Goal: Task Accomplishment & Management: Use online tool/utility

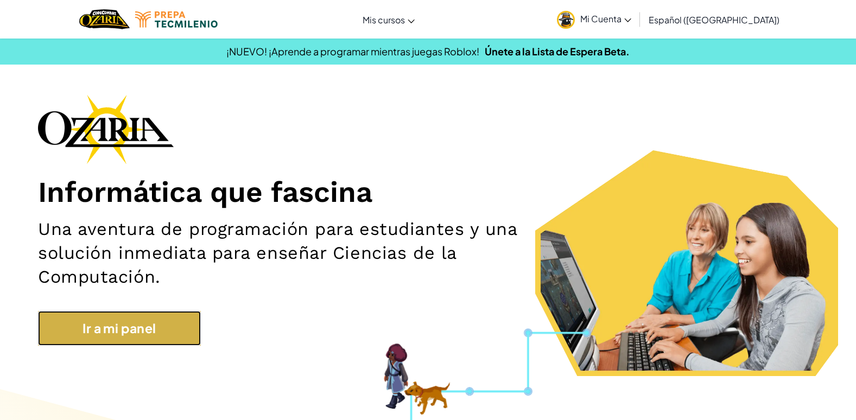
click at [178, 345] on link "Ir a mi panel" at bounding box center [119, 328] width 163 height 35
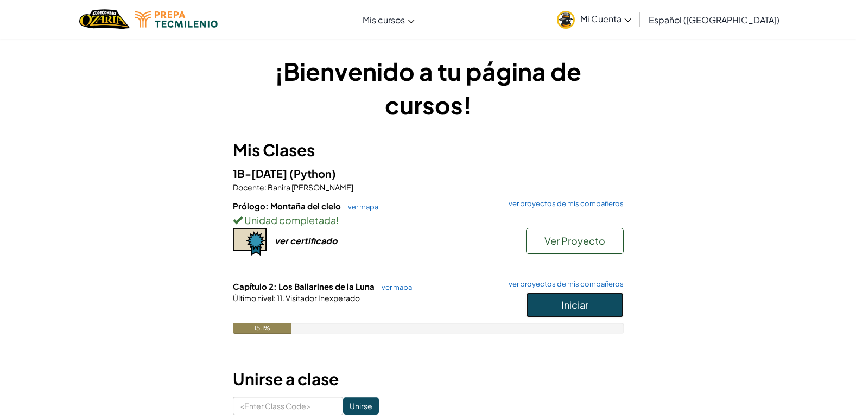
click at [542, 299] on button "Iniciar" at bounding box center [575, 305] width 98 height 25
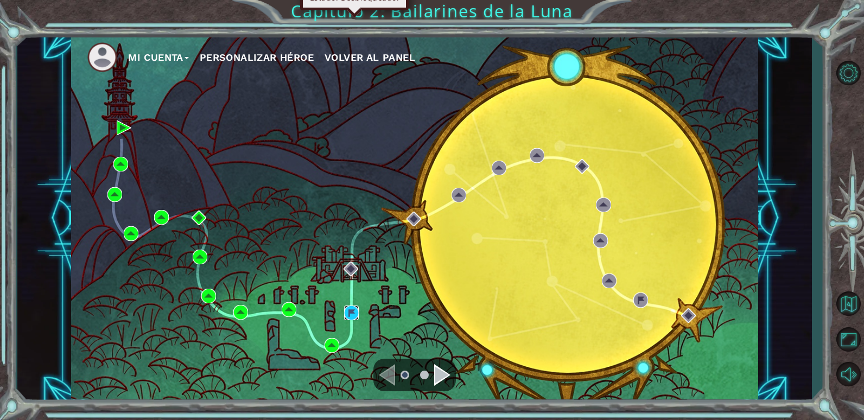
click at [350, 314] on img at bounding box center [351, 313] width 15 height 15
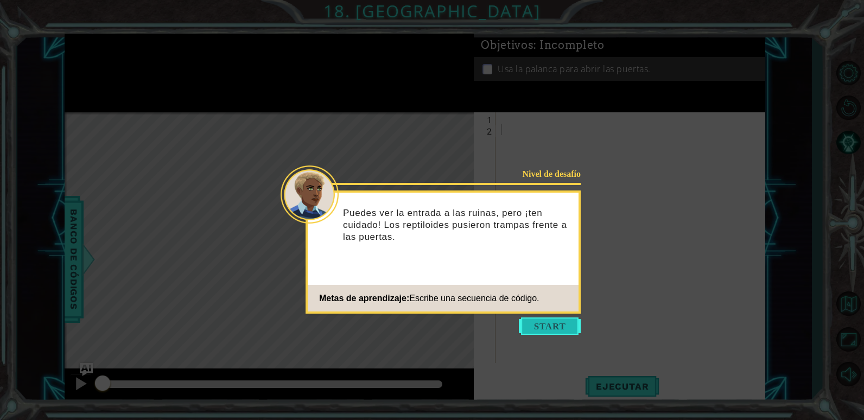
click at [562, 325] on button "Start" at bounding box center [550, 326] width 62 height 17
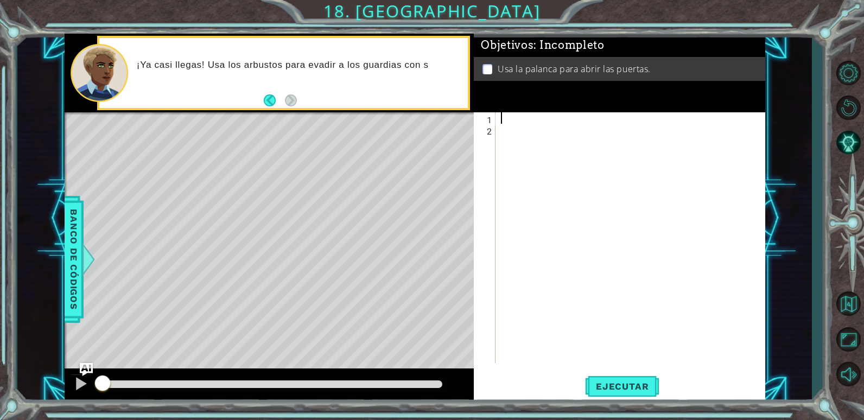
click at [526, 121] on div at bounding box center [633, 249] width 269 height 274
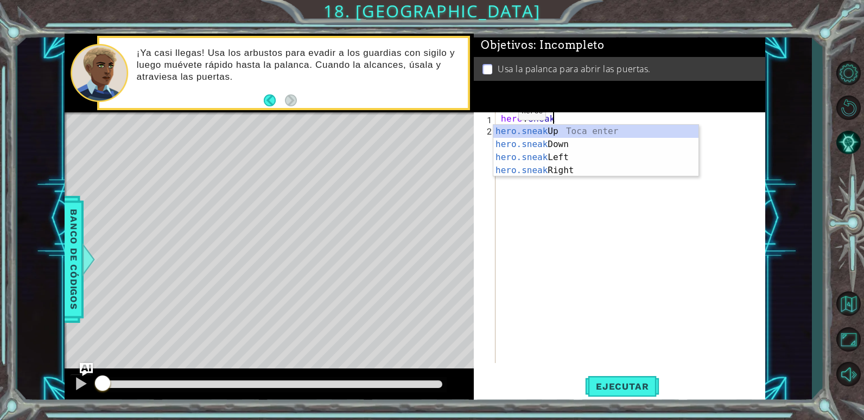
scroll to position [0, 3]
click at [529, 171] on div "hero.sneak Up Toca enter hero.sneak Down Toca enter hero.sneak Left Toca enter …" at bounding box center [596, 164] width 205 height 78
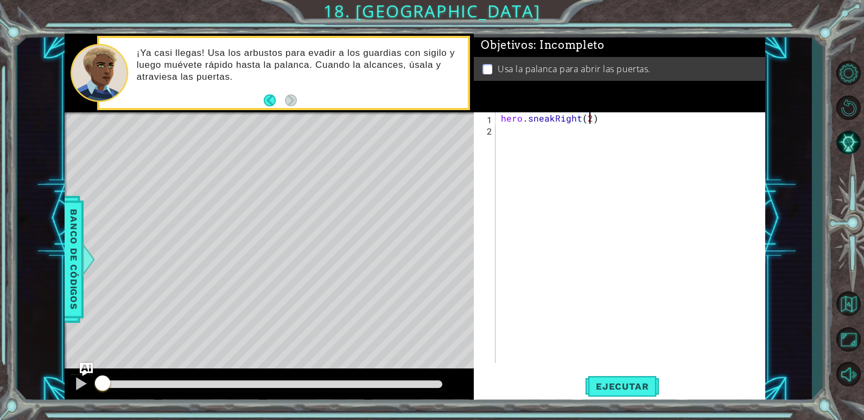
scroll to position [0, 5]
click at [611, 381] on button "Ejecutar" at bounding box center [622, 386] width 74 height 29
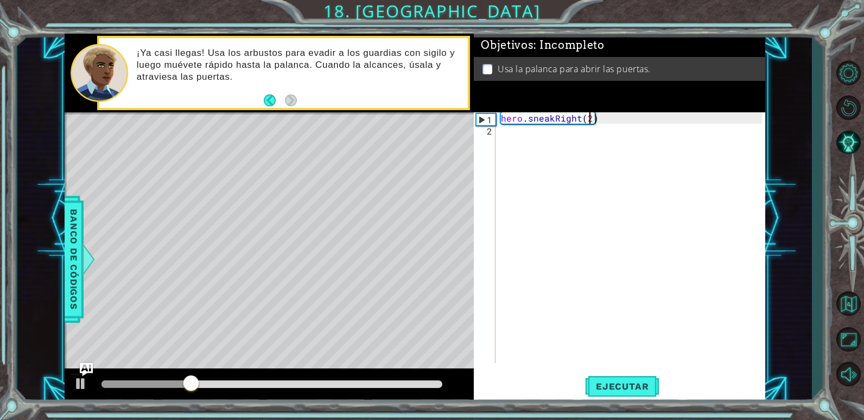
type textarea "hero.sneakRight()"
click at [639, 377] on button "Ejecutar" at bounding box center [622, 386] width 74 height 29
click at [516, 142] on div "hero . sneakRight ( )" at bounding box center [633, 249] width 269 height 274
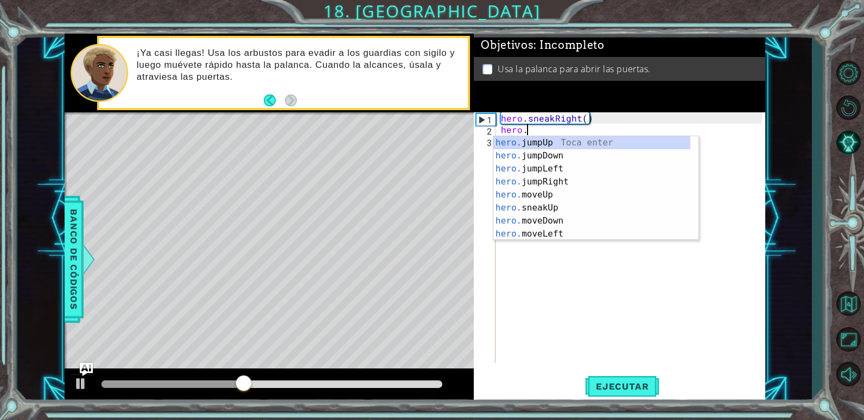
scroll to position [0, 2]
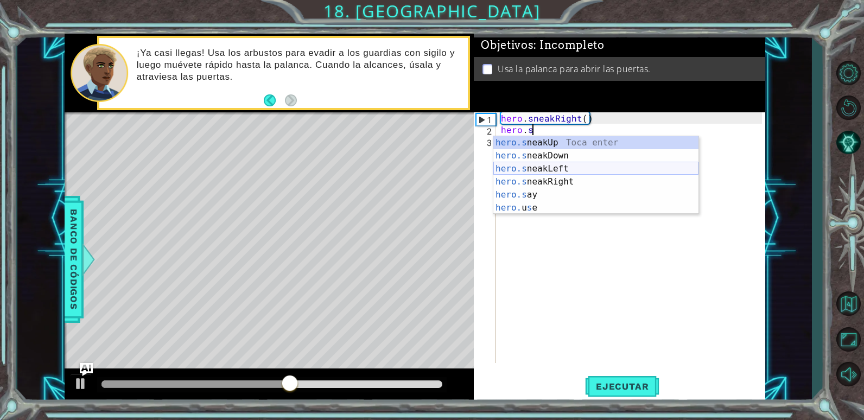
click at [524, 166] on div "hero.s neakUp Toca enter hero.s neakDown Toca enter hero.s neakLeft Toca enter …" at bounding box center [596, 188] width 205 height 104
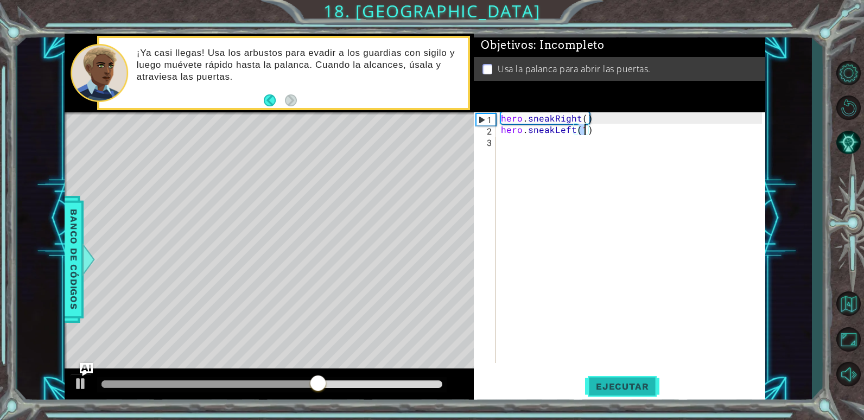
type textarea "hero.sneakLeft(1)"
click at [616, 387] on span "Ejecutar" at bounding box center [622, 386] width 74 height 11
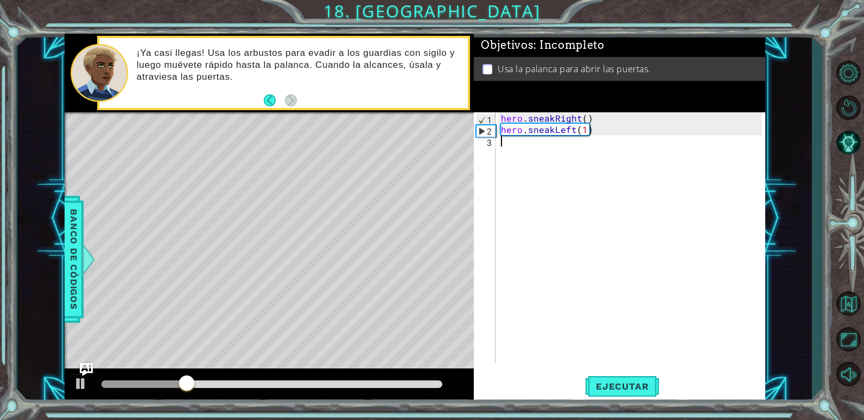
drag, startPoint x: 574, startPoint y: 136, endPoint x: 557, endPoint y: 137, distance: 17.4
click at [557, 137] on div "hero . sneakRight ( ) hero . sneakLeft ( 1 )" at bounding box center [633, 249] width 269 height 274
drag, startPoint x: 553, startPoint y: 132, endPoint x: 573, endPoint y: 128, distance: 21.0
click at [573, 128] on div "hero . sneakRight ( ) hero . sneakLeft ( 1 )" at bounding box center [633, 249] width 269 height 274
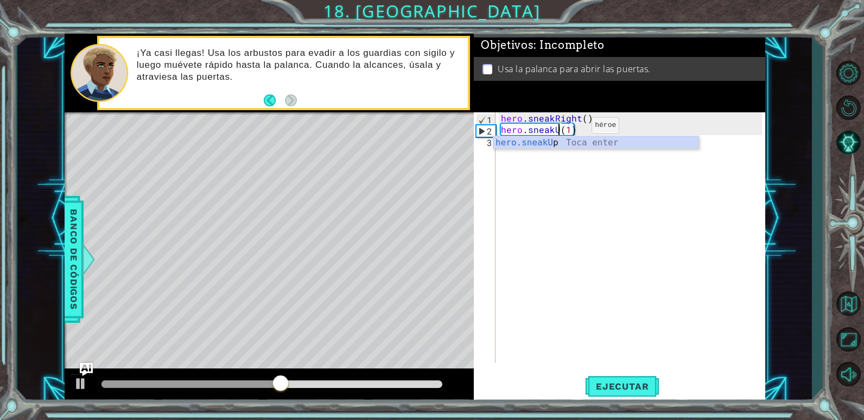
scroll to position [0, 4]
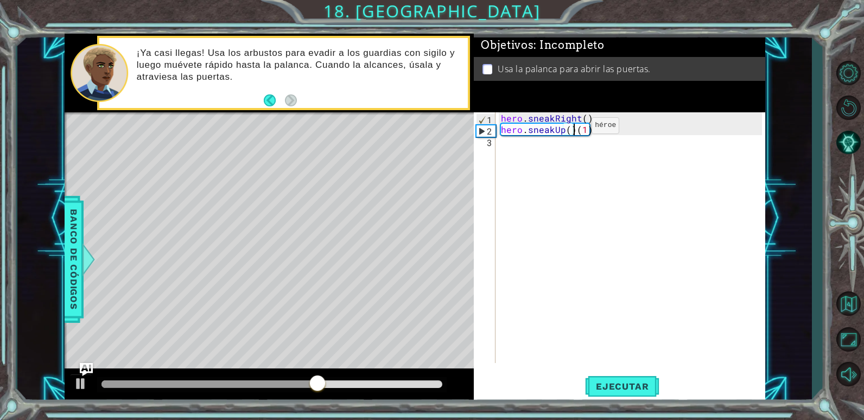
click at [573, 128] on div "hero . sneakRight ( ) hero . sneakUp ( ) ( 1 )" at bounding box center [633, 249] width 269 height 274
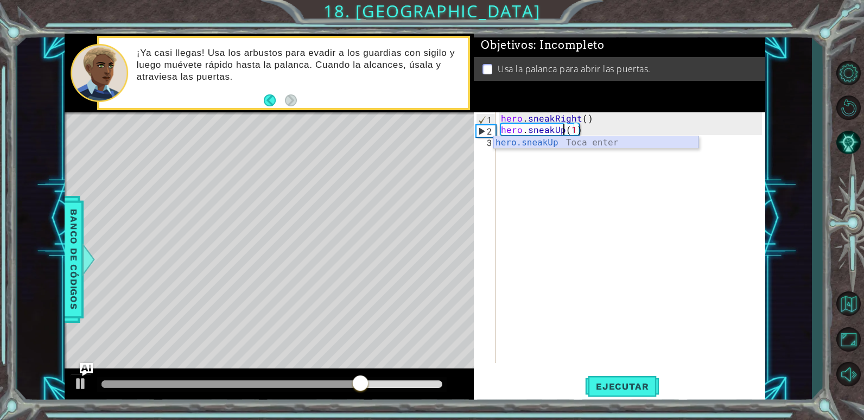
click at [592, 142] on div "hero.sneakUp Toca enter" at bounding box center [596, 155] width 205 height 39
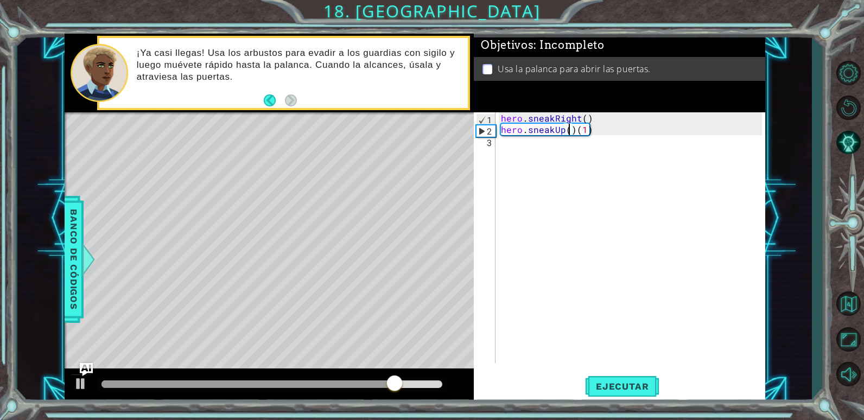
click at [626, 131] on div "hero . sneakRight ( ) hero . sneakUp ( ) ( 1 )" at bounding box center [633, 249] width 269 height 274
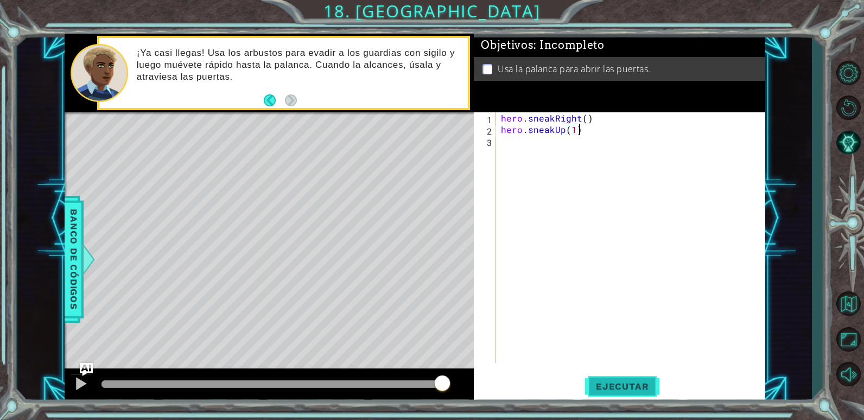
click at [625, 384] on span "Ejecutar" at bounding box center [622, 386] width 74 height 11
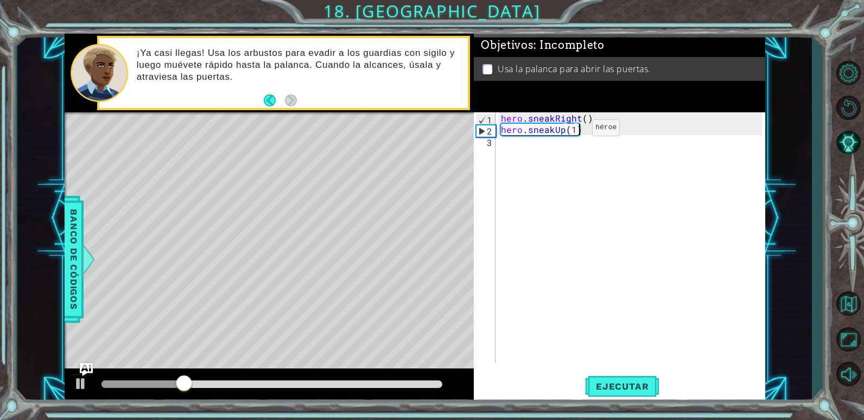
click at [574, 130] on div "hero . sneakRight ( ) hero . sneakUp ( 1 )" at bounding box center [633, 249] width 269 height 274
type textarea "hero.sneakUp(2)"
click at [623, 393] on button "Ejecutar" at bounding box center [622, 386] width 74 height 29
click at [505, 147] on div "hero . sneakRight ( ) hero . sneakUp ( 2 )" at bounding box center [633, 249] width 269 height 274
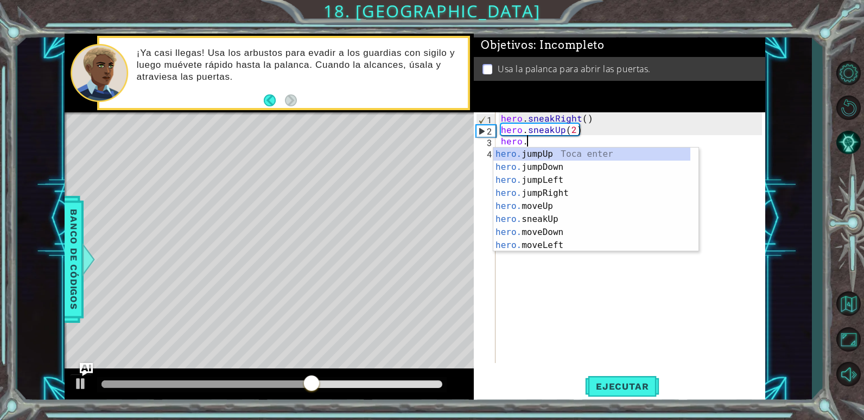
scroll to position [0, 2]
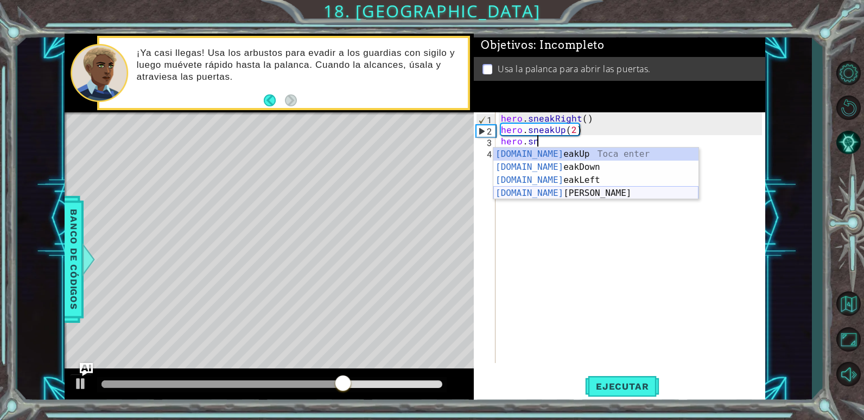
click at [546, 187] on div "[DOMAIN_NAME] eakUp Toca enter [DOMAIN_NAME] eakDown Toca enter [DOMAIN_NAME] e…" at bounding box center [596, 187] width 205 height 78
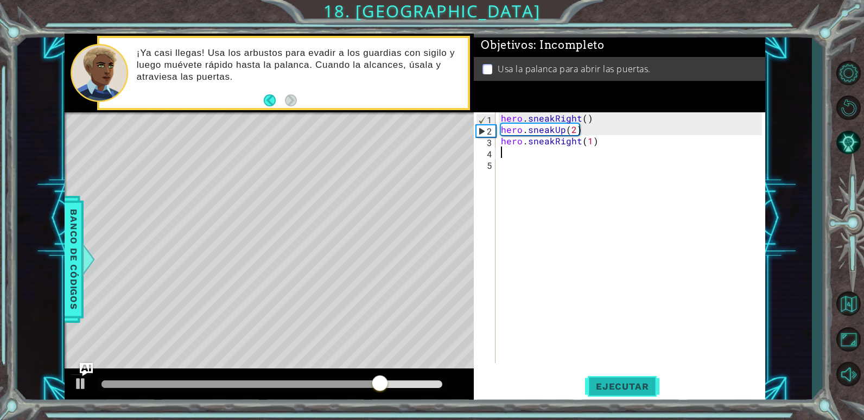
type textarea "hero.sneakRight(1)"
click at [653, 391] on span "Ejecutar" at bounding box center [622, 386] width 74 height 11
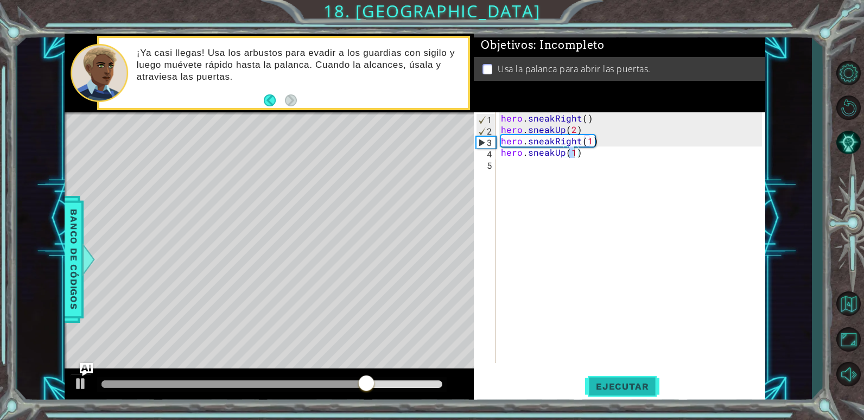
click at [633, 377] on button "Ejecutar" at bounding box center [622, 386] width 74 height 29
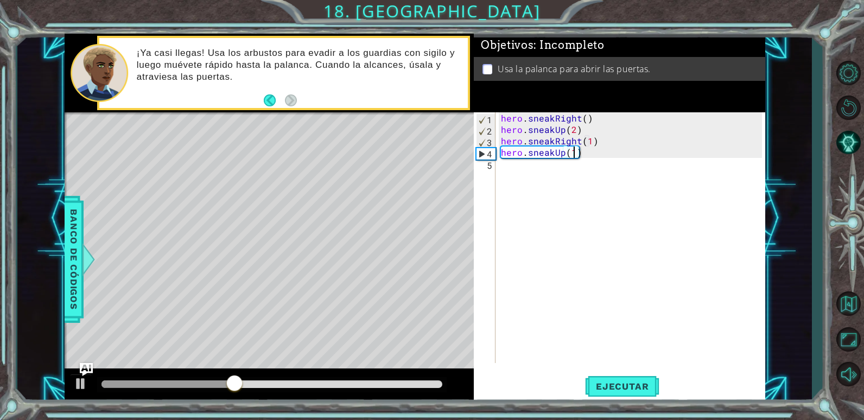
scroll to position [0, 5]
type textarea "hero.sneakUp(1)"
click at [534, 179] on div "hero . sneakRight ( ) hero . sneakUp ( 2 ) hero . sneakRight ( 1 ) hero . sneak…" at bounding box center [633, 249] width 269 height 274
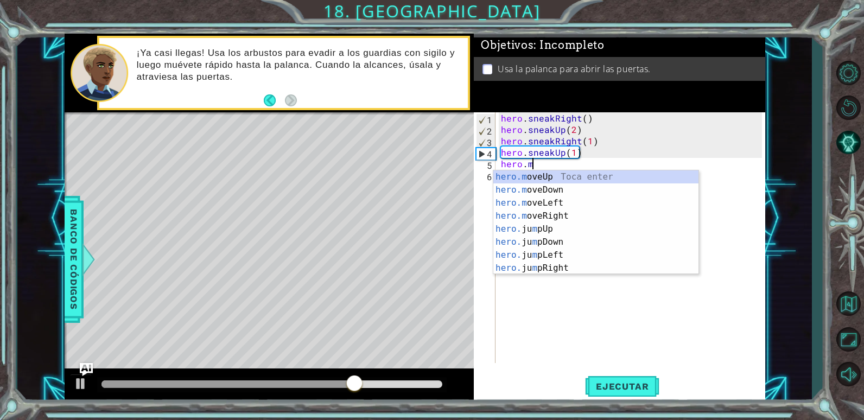
scroll to position [0, 2]
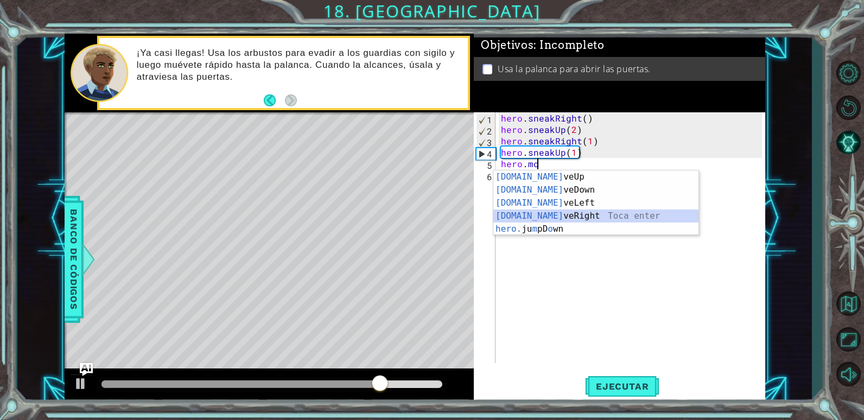
click at [547, 219] on div "[DOMAIN_NAME] veUp Toca enter [DOMAIN_NAME] veDown Toca enter [DOMAIN_NAME] veL…" at bounding box center [596, 215] width 205 height 91
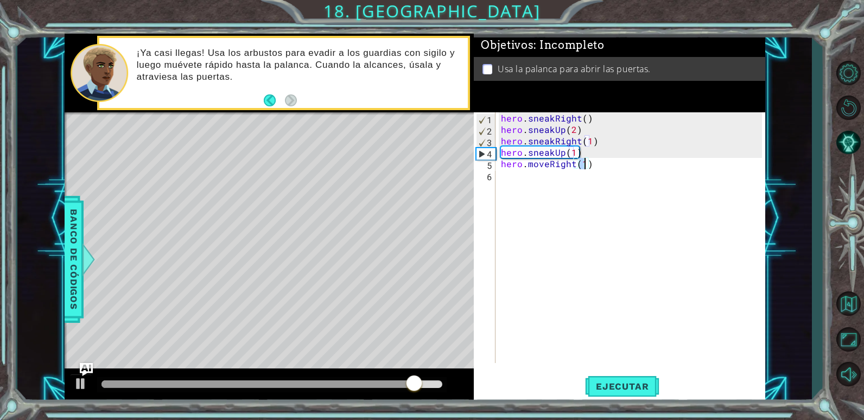
scroll to position [0, 5]
type textarea "hero.moveRight(2)"
click at [645, 374] on button "Ejecutar" at bounding box center [622, 386] width 74 height 29
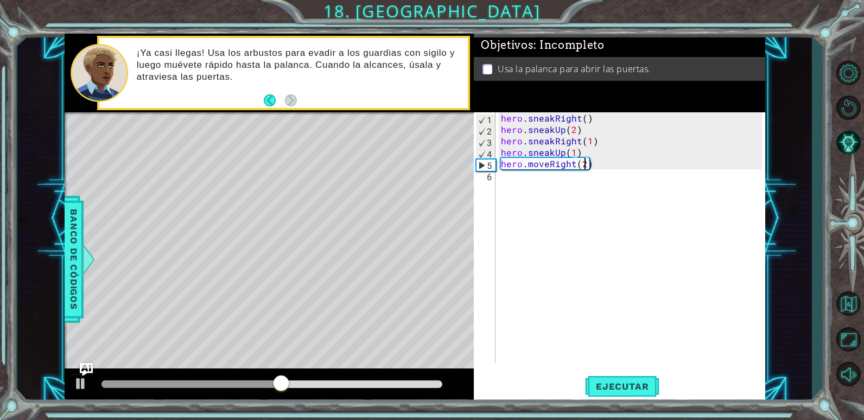
click at [526, 192] on div "hero . sneakRight ( ) hero . sneakUp ( 2 ) hero . sneakRight ( 1 ) hero . sneak…" at bounding box center [633, 249] width 269 height 274
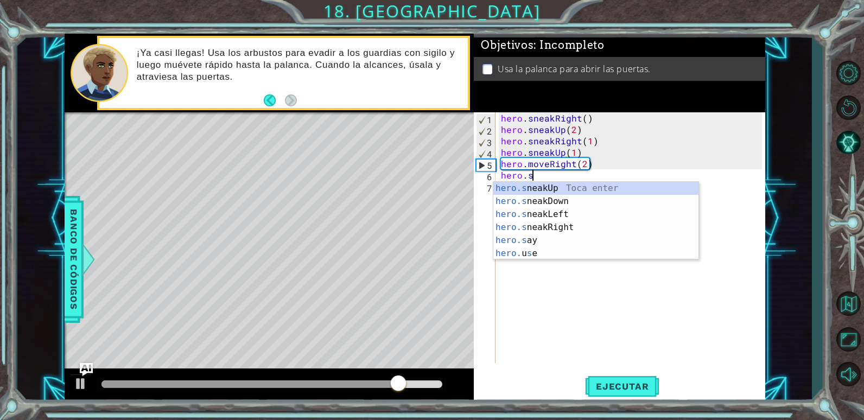
scroll to position [0, 1]
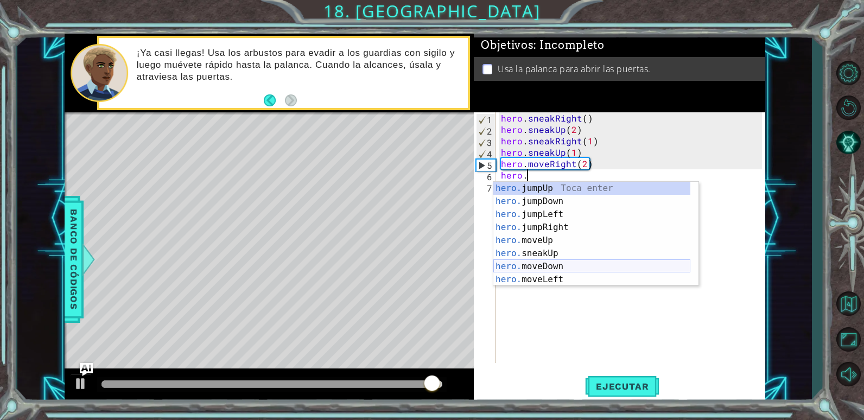
click at [538, 266] on div "hero. jumpUp Toca enter hero. jumpDown Toca enter hero. jumpLeft Toca enter her…" at bounding box center [592, 247] width 197 height 130
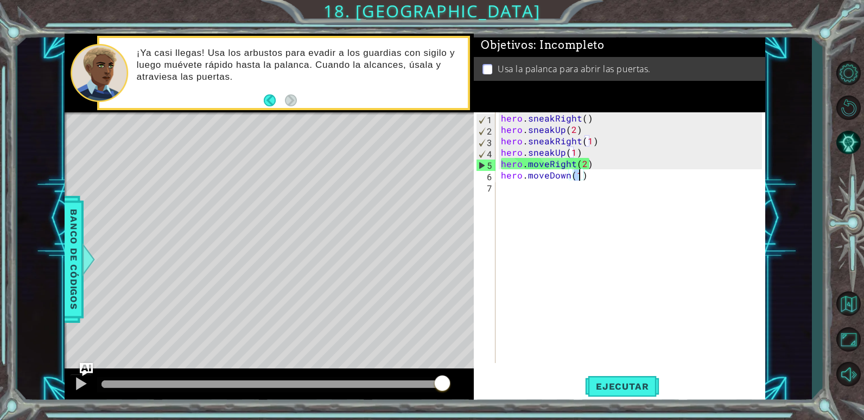
scroll to position [0, 5]
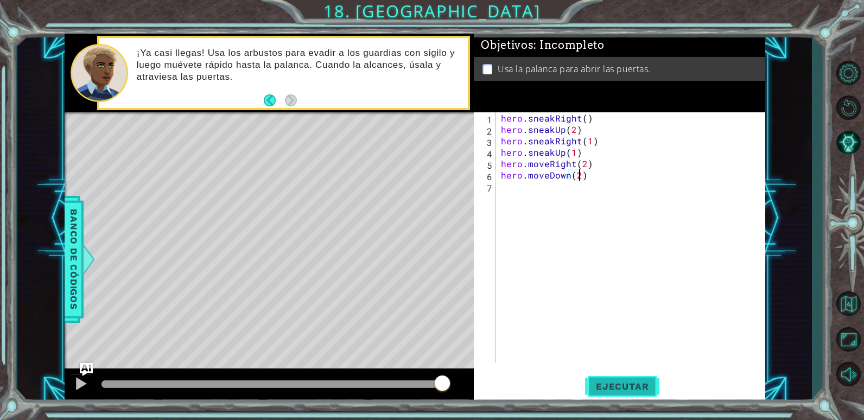
click at [596, 380] on button "Ejecutar" at bounding box center [622, 386] width 74 height 29
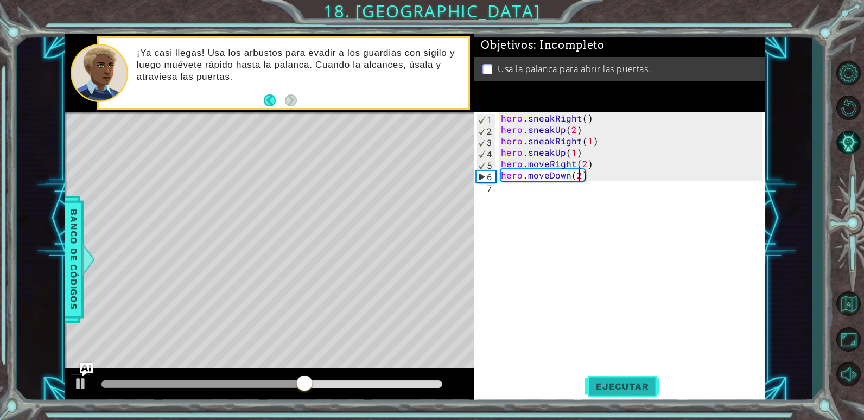
type textarea "hero.moveDown()"
click at [530, 197] on div "hero . sneakRight ( ) hero . sneakUp ( 2 ) hero . sneakRight ( 1 ) hero . sneak…" at bounding box center [633, 249] width 269 height 274
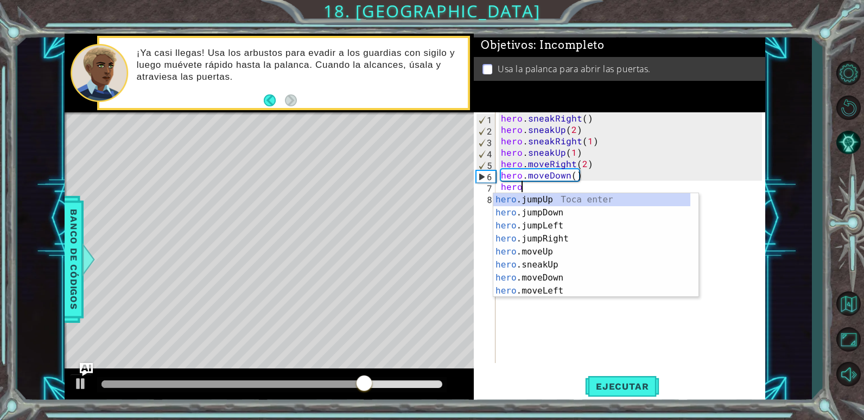
type textarea "hero."
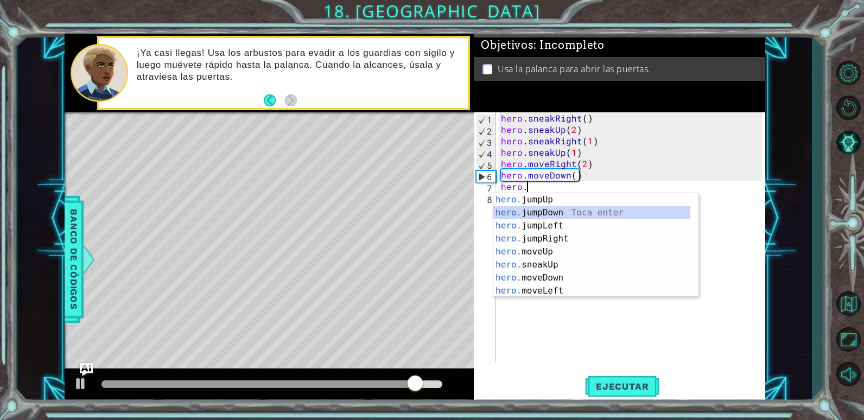
click at [538, 210] on div "hero. jumpUp Toca enter hero. jumpDown Toca enter hero. jumpLeft Toca enter her…" at bounding box center [592, 258] width 197 height 130
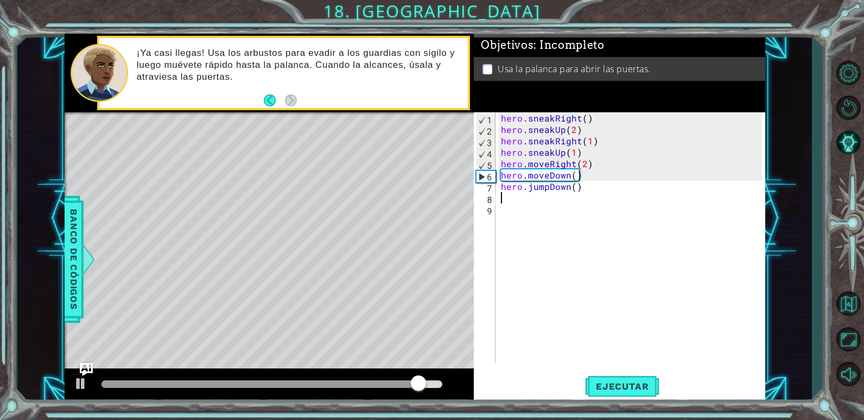
scroll to position [0, 0]
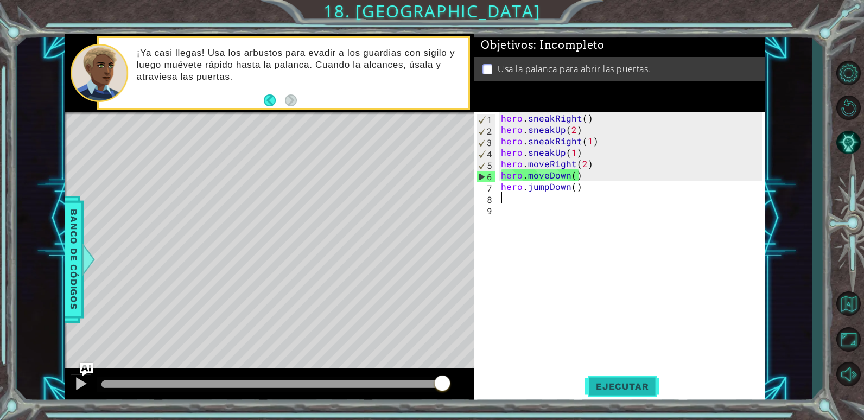
click at [596, 382] on span "Ejecutar" at bounding box center [622, 386] width 74 height 11
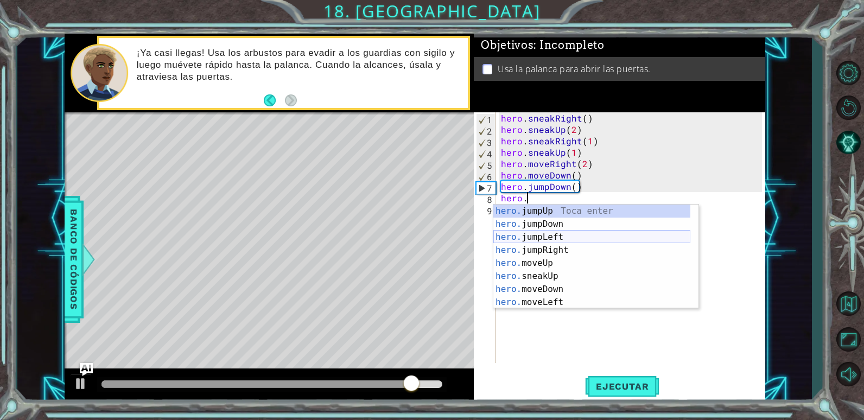
scroll to position [0, 2]
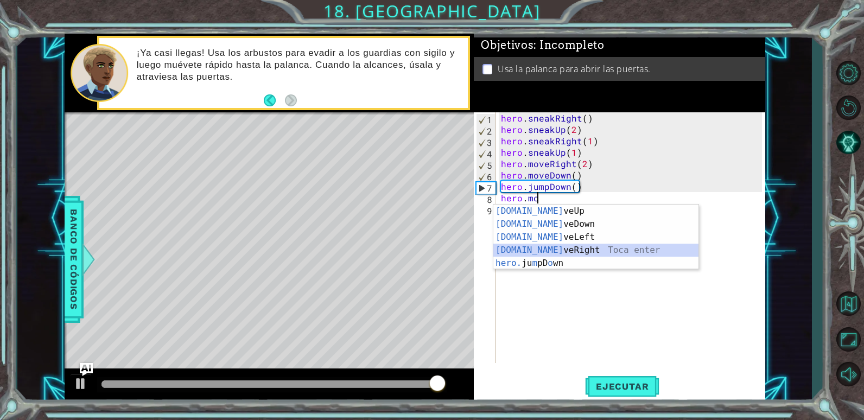
click at [572, 248] on div "[DOMAIN_NAME] veUp Toca enter [DOMAIN_NAME] veDown Toca enter [DOMAIN_NAME] veL…" at bounding box center [596, 250] width 205 height 91
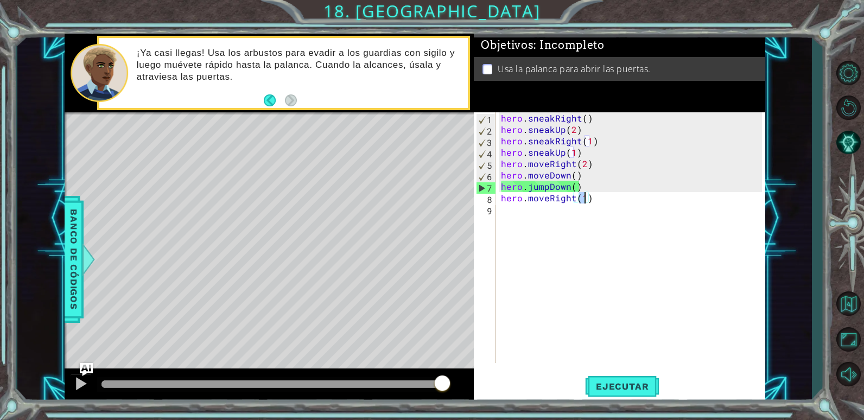
type textarea "hero.moveRight(2)"
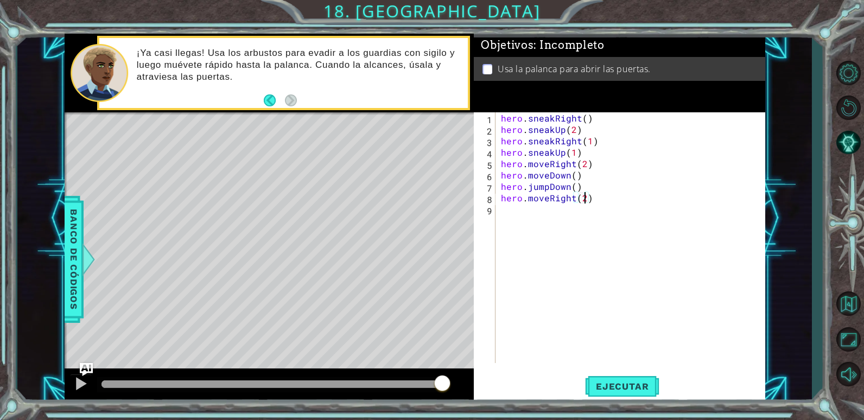
click at [557, 227] on div "hero . sneakRight ( ) hero . sneakUp ( 2 ) hero . sneakRight ( 1 ) hero . sneak…" at bounding box center [633, 249] width 269 height 274
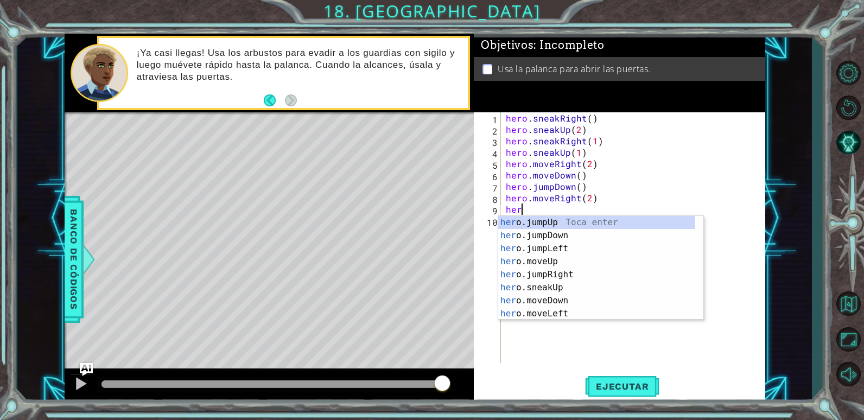
scroll to position [0, 1]
type textarea "hero"
click at [544, 225] on div "hero .jumpUp Toca enter hero .jumpDown Toca enter hero .jumpLeft Toca enter her…" at bounding box center [596, 281] width 197 height 130
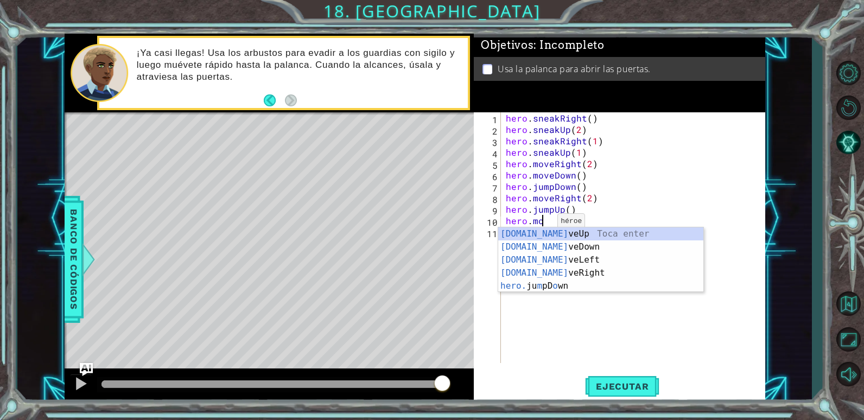
scroll to position [0, 2]
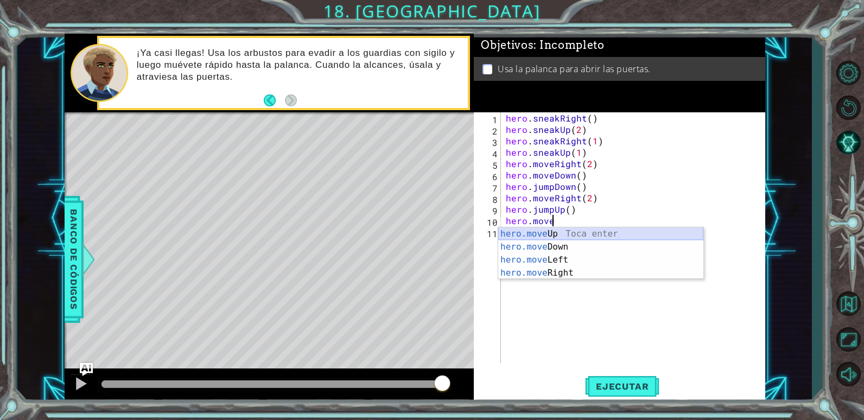
click at [555, 231] on div "hero.move Up Toca enter hero.move Down Toca enter hero.move Left Toca enter her…" at bounding box center [600, 266] width 205 height 78
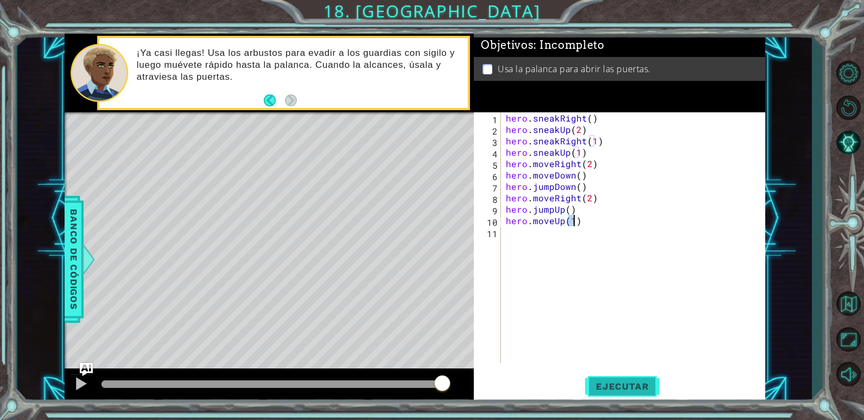
type textarea "hero.moveUp(1)"
click at [637, 387] on span "Ejecutar" at bounding box center [622, 386] width 74 height 11
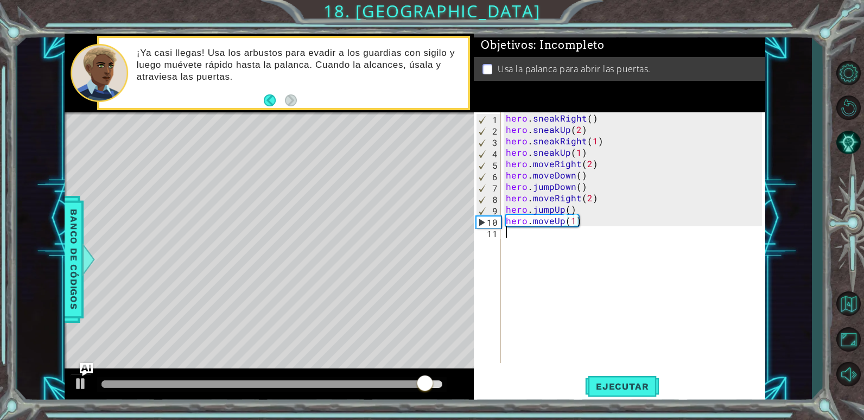
click at [505, 236] on div "hero . sneakRight ( ) hero . sneakUp ( 2 ) hero . sneakRight ( 1 ) hero . sneak…" at bounding box center [636, 249] width 264 height 274
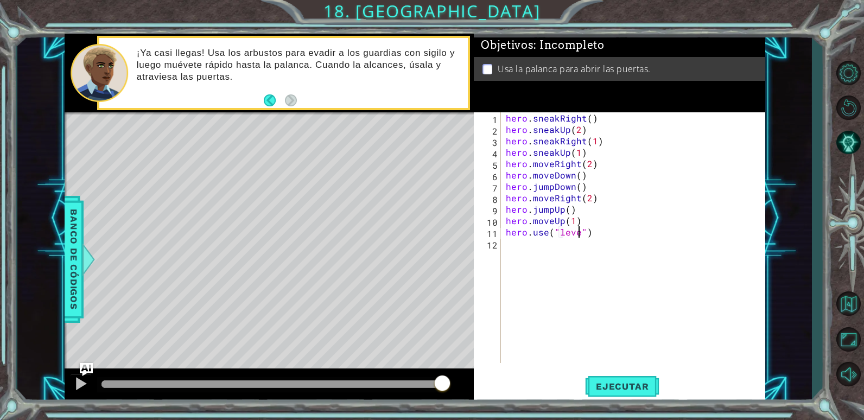
scroll to position [0, 5]
type textarea "hero.use("lever")"
click at [621, 371] on div "hero.use("lever") 1 2 3 4 5 6 7 8 9 10 11 12 hero . sneakRight ( ) hero . sneak…" at bounding box center [619, 257] width 291 height 291
click at [621, 385] on span "Ejecutar" at bounding box center [622, 386] width 74 height 11
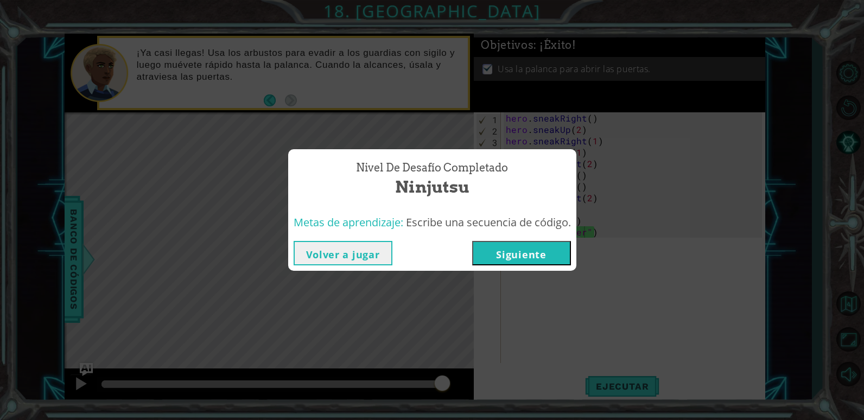
click at [529, 229] on span "Escribe una secuencia de código." at bounding box center [488, 222] width 165 height 15
click at [534, 239] on div "Volver a jugar [GEOGRAPHIC_DATA]" at bounding box center [432, 253] width 288 height 35
click at [532, 249] on button "Siguiente" at bounding box center [521, 253] width 99 height 24
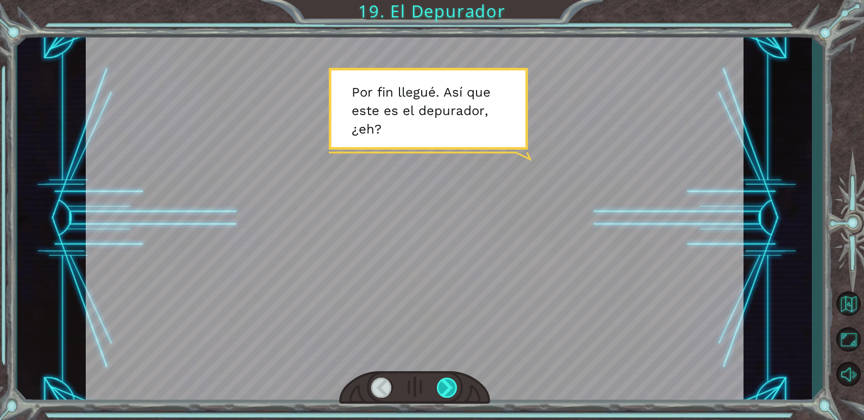
click at [449, 384] on div at bounding box center [447, 388] width 21 height 20
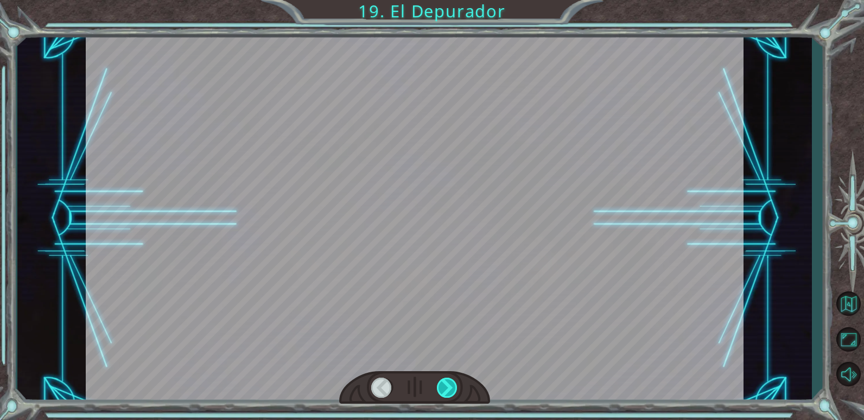
click at [449, 384] on div at bounding box center [447, 388] width 21 height 20
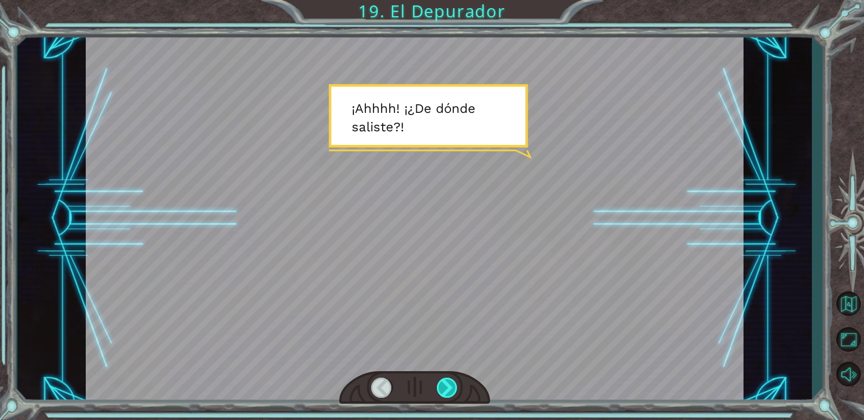
click at [449, 384] on div at bounding box center [447, 388] width 21 height 20
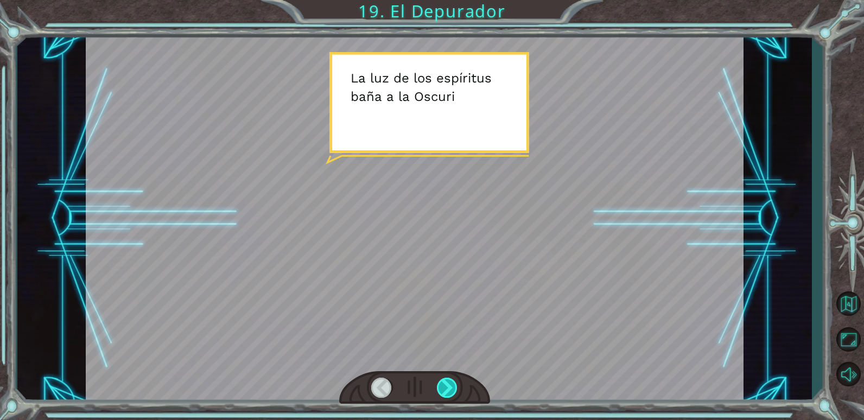
click at [449, 384] on div at bounding box center [447, 388] width 21 height 20
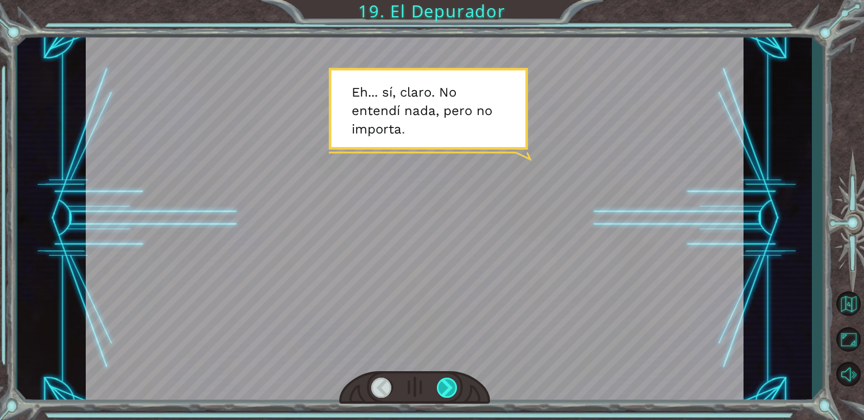
click at [449, 384] on div at bounding box center [447, 388] width 21 height 20
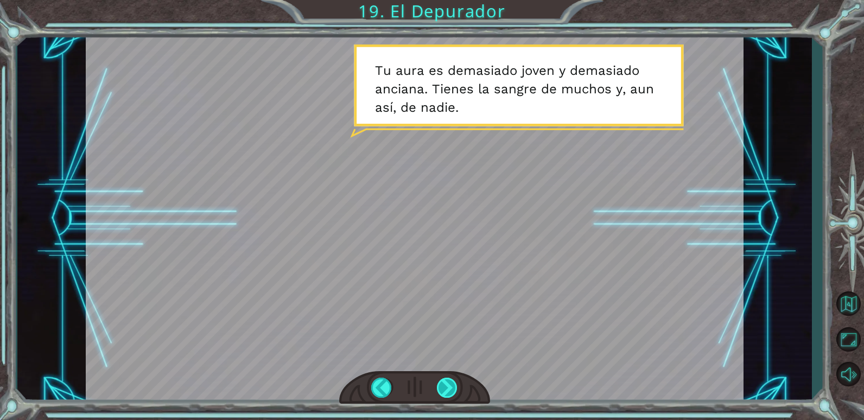
click at [449, 384] on div at bounding box center [447, 388] width 21 height 20
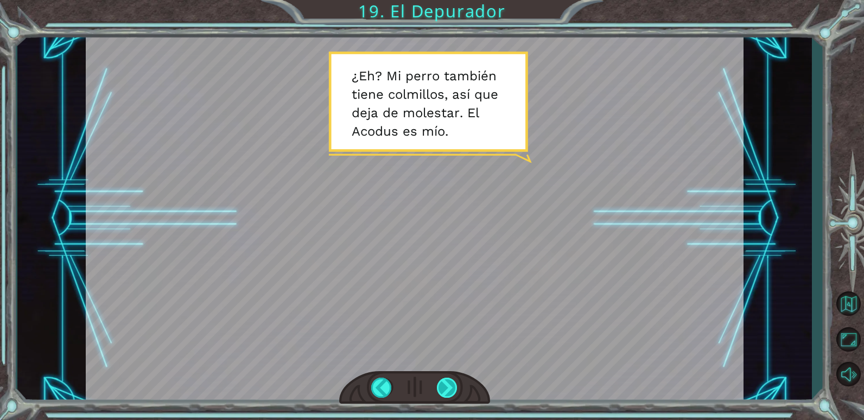
click at [449, 384] on div at bounding box center [447, 388] width 21 height 20
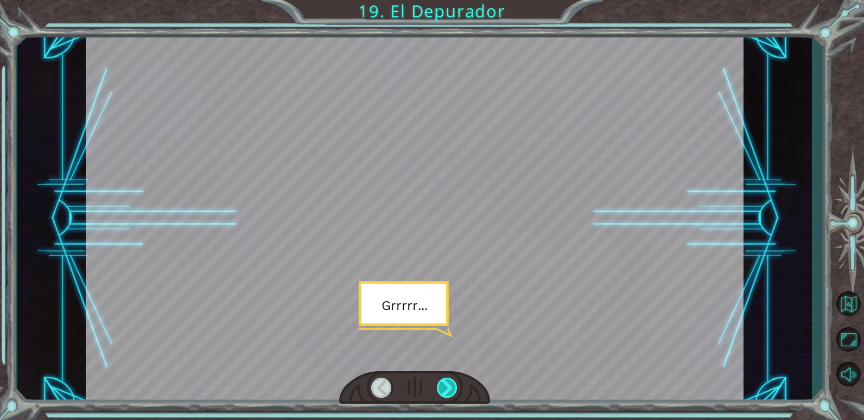
click at [449, 384] on div at bounding box center [447, 388] width 21 height 20
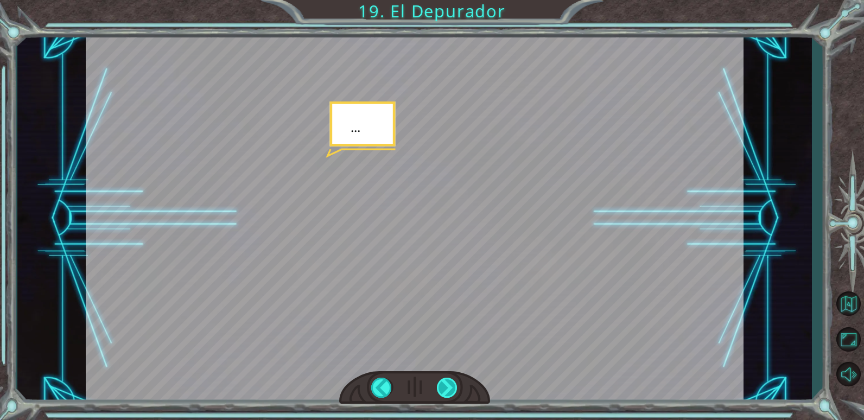
click at [449, 384] on div at bounding box center [447, 388] width 21 height 20
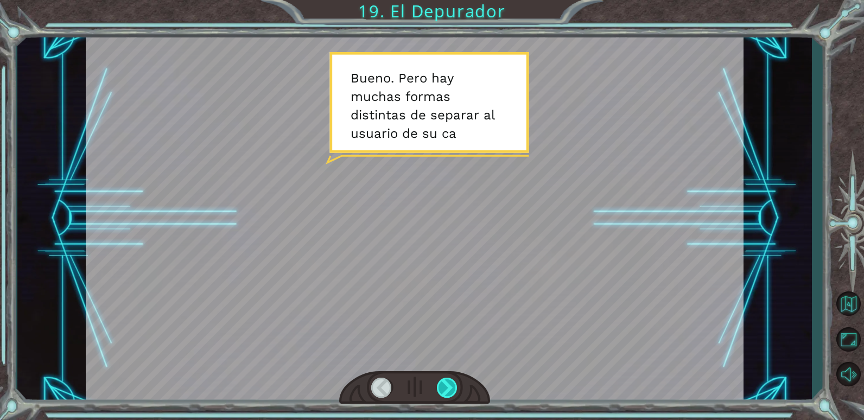
click at [449, 384] on div at bounding box center [447, 388] width 21 height 20
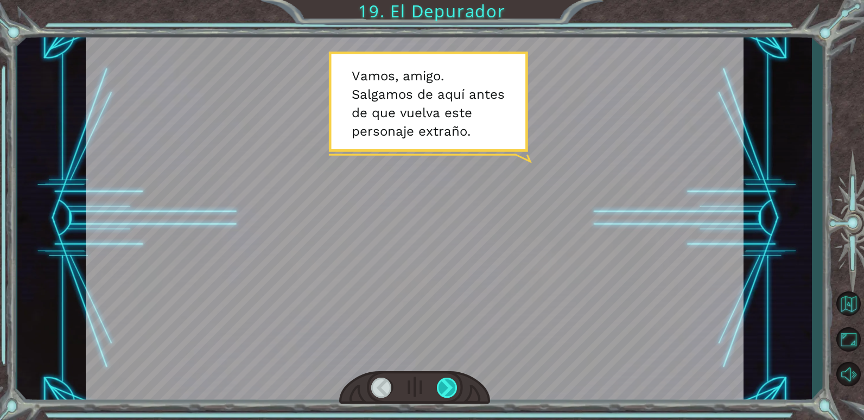
click at [449, 384] on div at bounding box center [447, 388] width 21 height 20
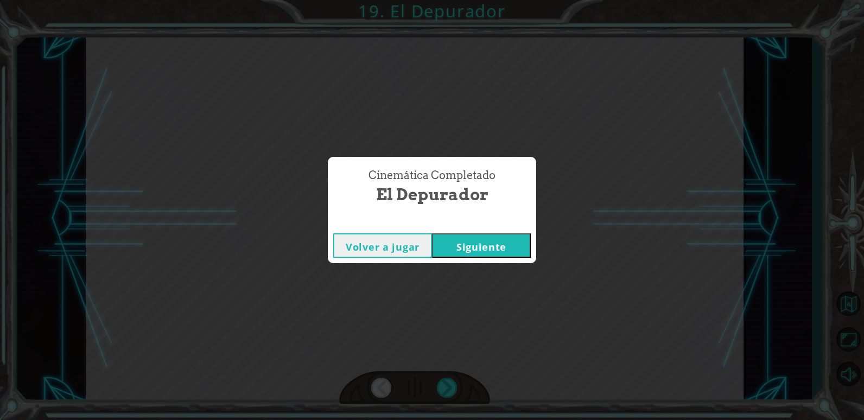
click at [484, 234] on button "Siguiente" at bounding box center [481, 245] width 99 height 24
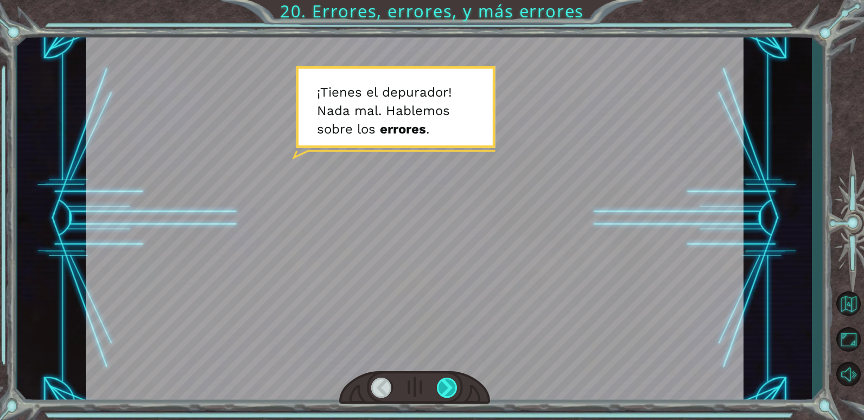
click at [447, 391] on div at bounding box center [447, 388] width 21 height 20
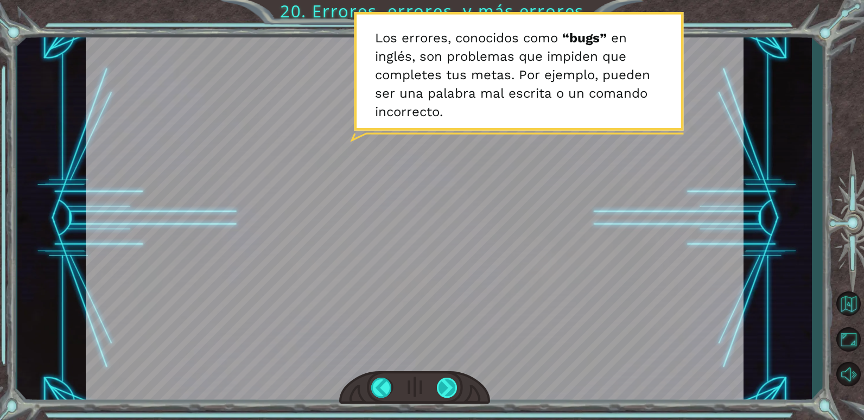
click at [447, 391] on div at bounding box center [447, 388] width 21 height 20
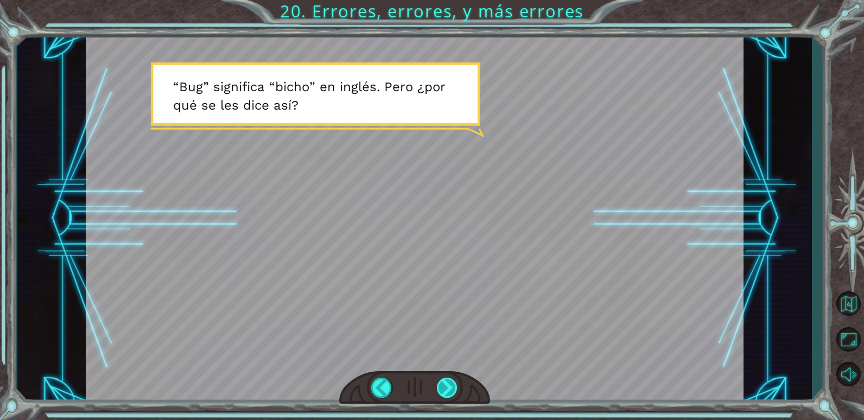
click at [451, 392] on div at bounding box center [447, 388] width 21 height 20
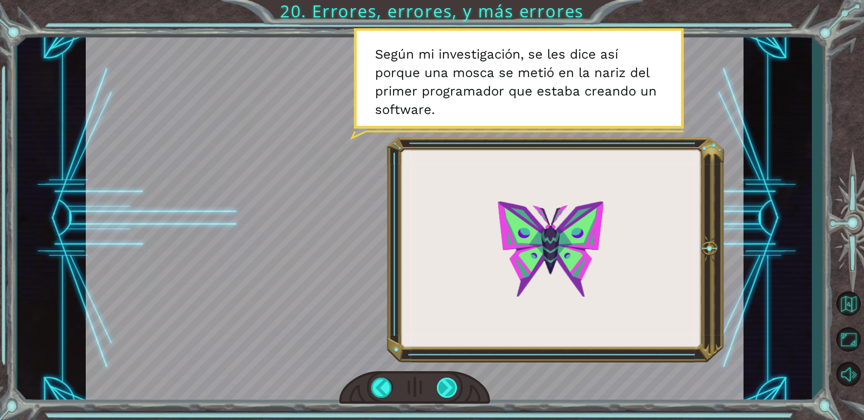
click at [443, 388] on div at bounding box center [447, 388] width 21 height 20
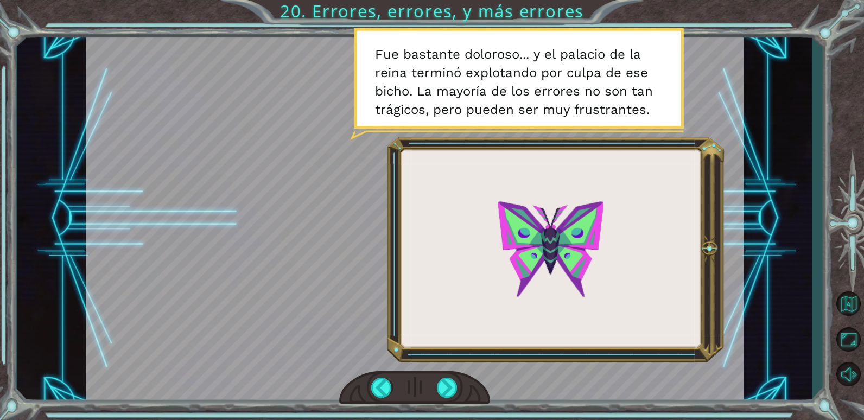
click at [437, 385] on div at bounding box center [414, 387] width 151 height 33
click at [440, 386] on div at bounding box center [447, 388] width 21 height 20
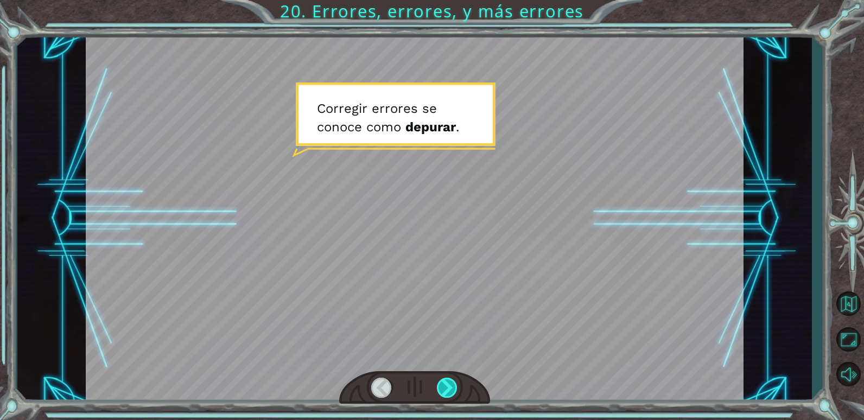
click at [441, 386] on div at bounding box center [447, 388] width 21 height 20
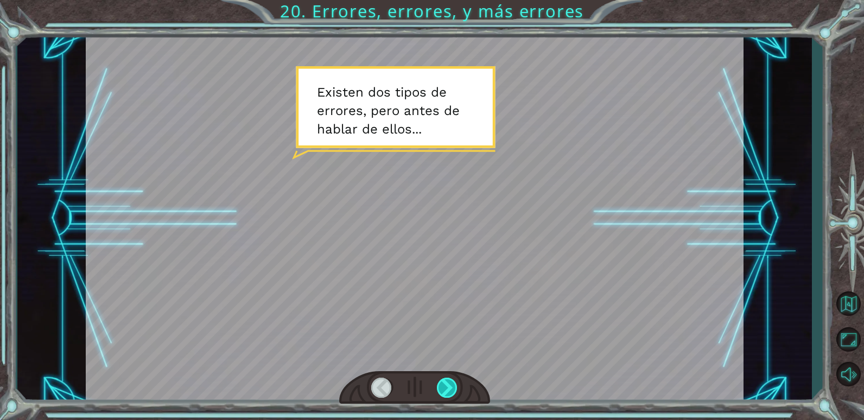
click at [441, 386] on div at bounding box center [447, 388] width 21 height 20
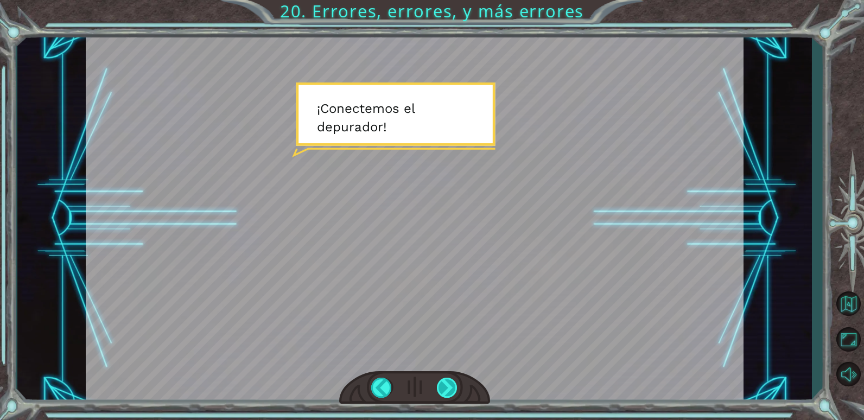
click at [441, 386] on div at bounding box center [447, 388] width 21 height 20
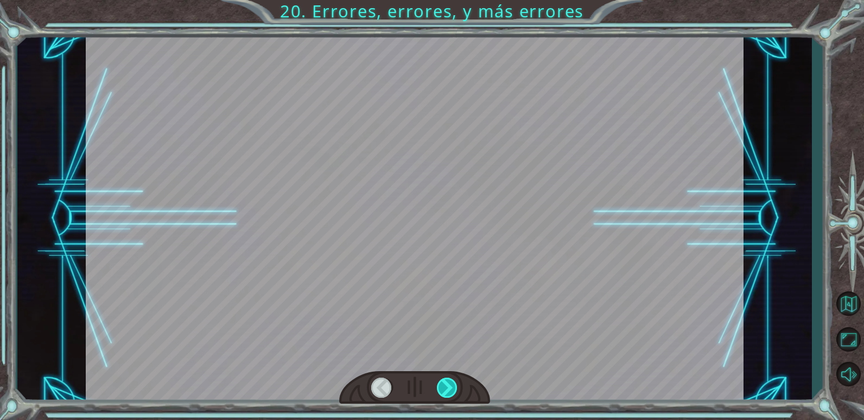
click at [441, 386] on div at bounding box center [447, 388] width 21 height 20
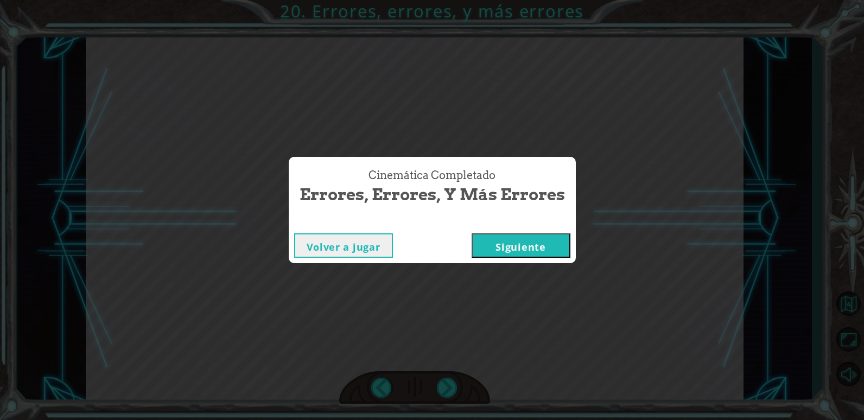
click at [539, 247] on button "Siguiente" at bounding box center [521, 245] width 99 height 24
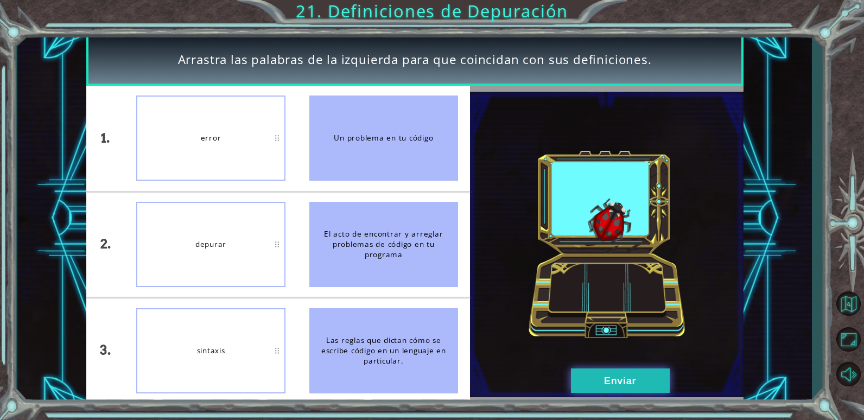
click at [587, 377] on button "Enviar" at bounding box center [620, 381] width 99 height 24
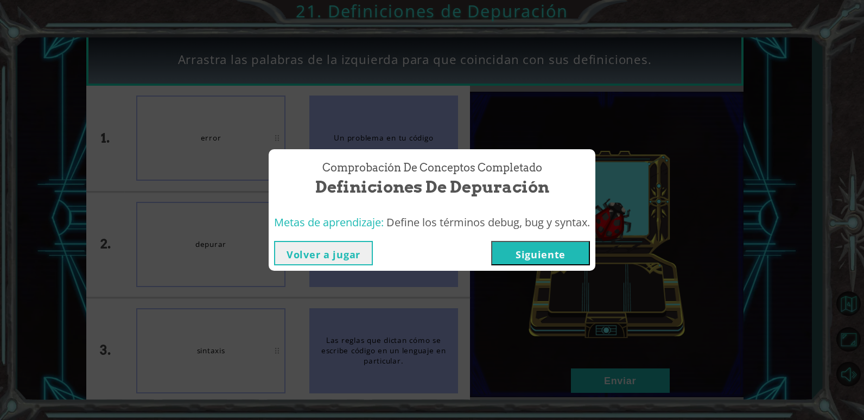
click at [562, 256] on button "Siguiente" at bounding box center [540, 253] width 99 height 24
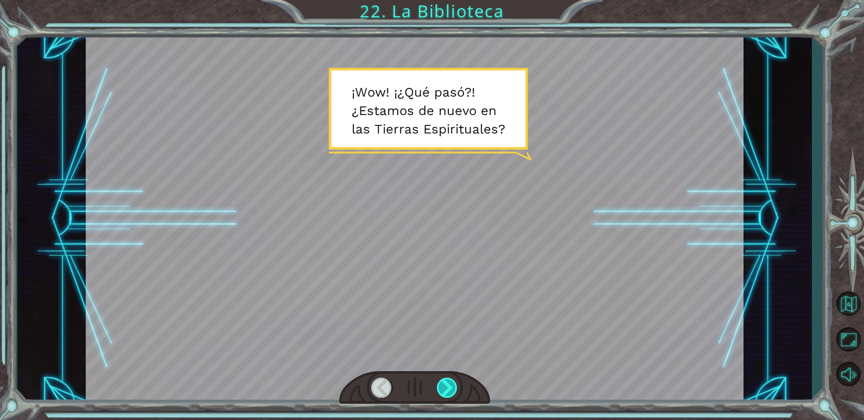
click at [445, 383] on div at bounding box center [447, 388] width 21 height 20
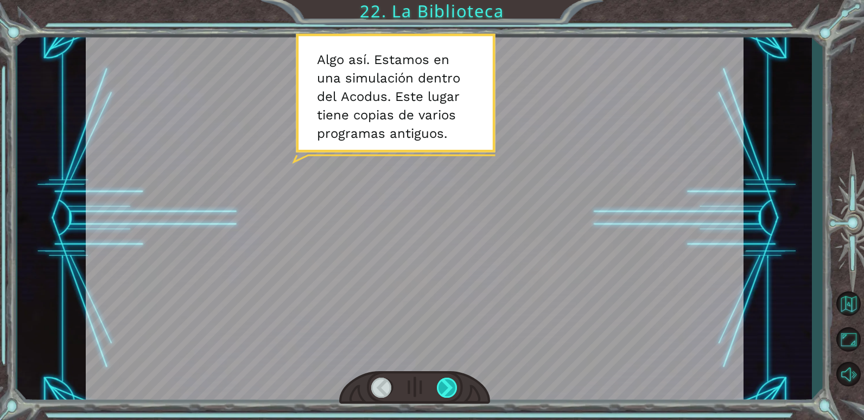
click at [445, 383] on div at bounding box center [447, 388] width 21 height 20
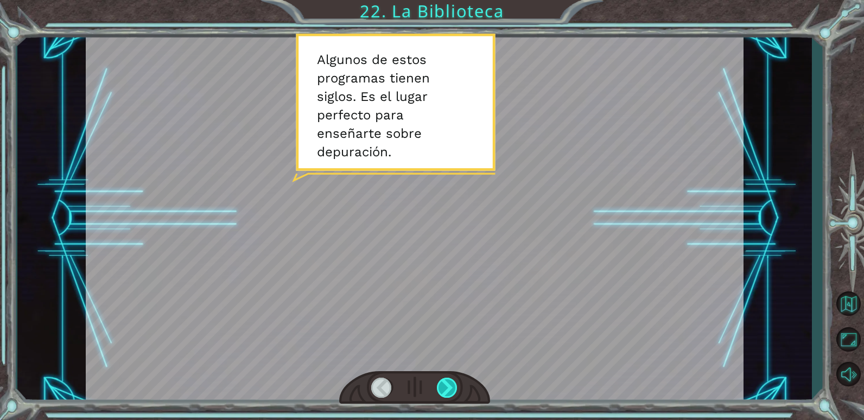
click at [446, 383] on div at bounding box center [447, 388] width 21 height 20
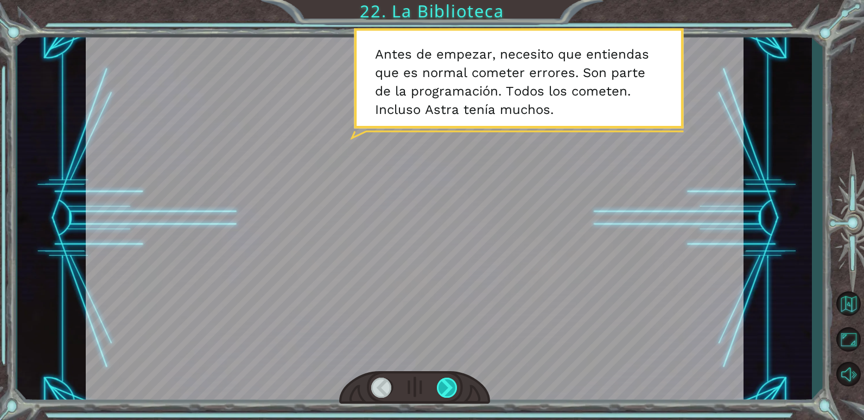
click at [446, 383] on div at bounding box center [447, 388] width 21 height 20
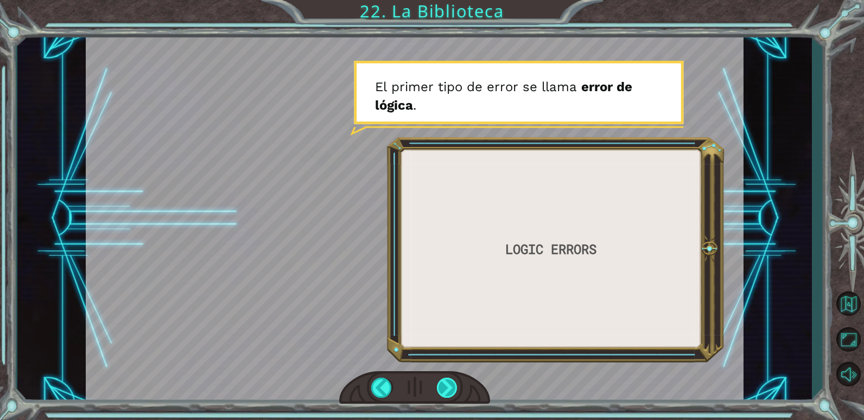
click at [446, 383] on div at bounding box center [447, 388] width 21 height 20
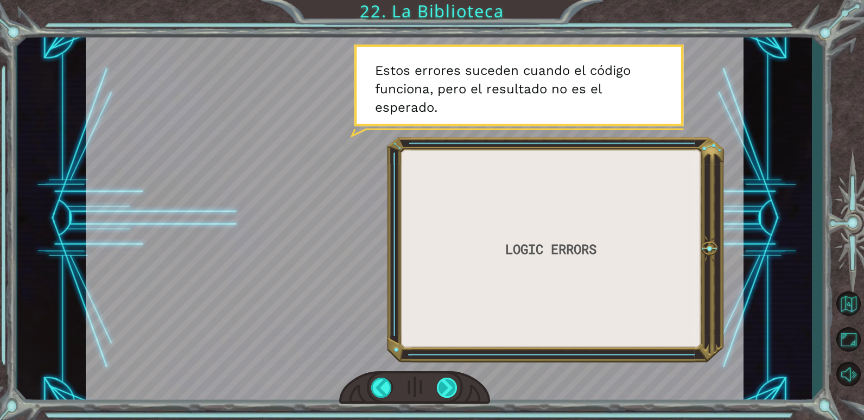
click at [446, 383] on div at bounding box center [447, 388] width 21 height 20
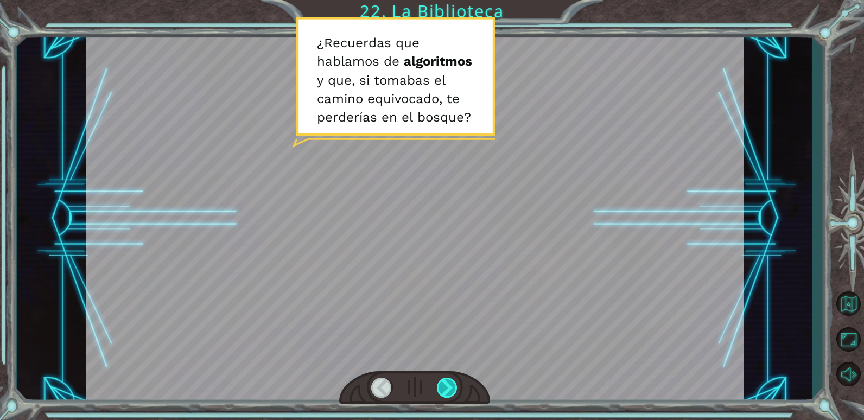
click at [446, 383] on div at bounding box center [447, 388] width 21 height 20
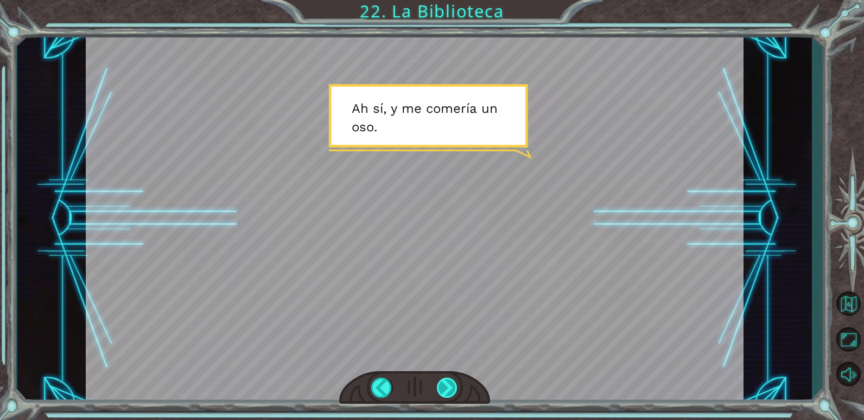
click at [446, 383] on div at bounding box center [447, 388] width 21 height 20
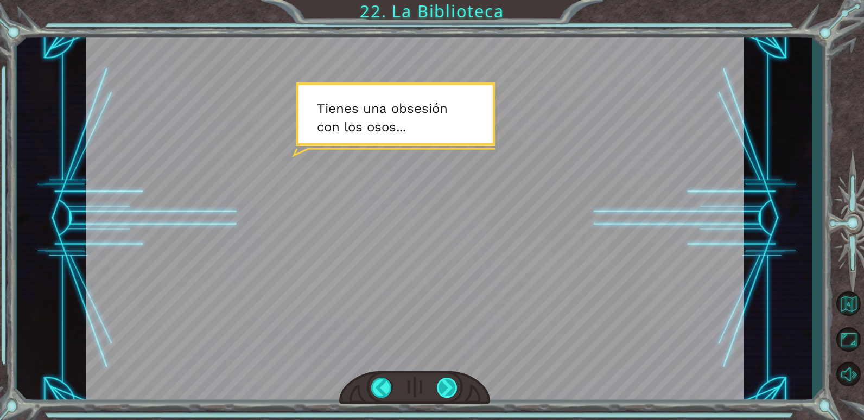
click at [446, 383] on div at bounding box center [447, 388] width 21 height 20
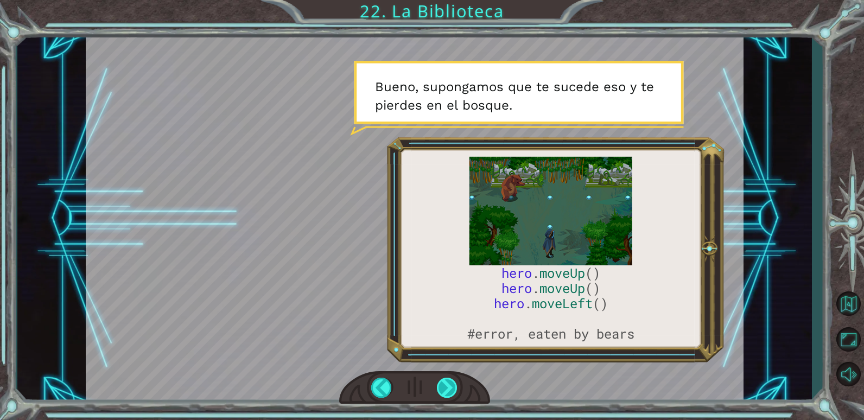
click at [446, 383] on div at bounding box center [447, 388] width 21 height 20
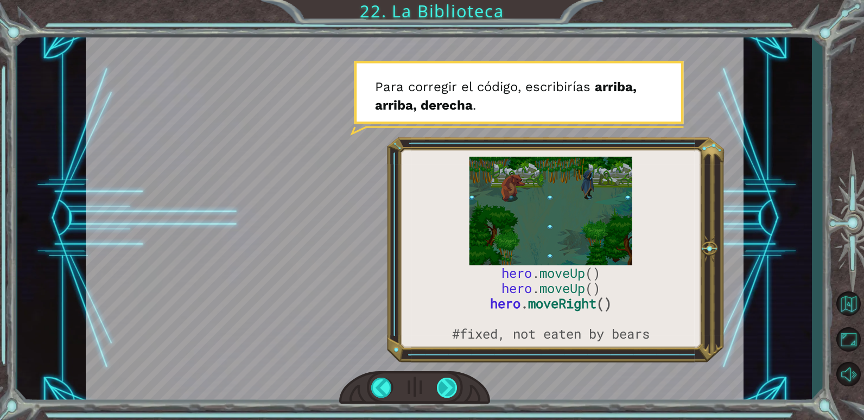
click at [446, 383] on div at bounding box center [447, 388] width 21 height 20
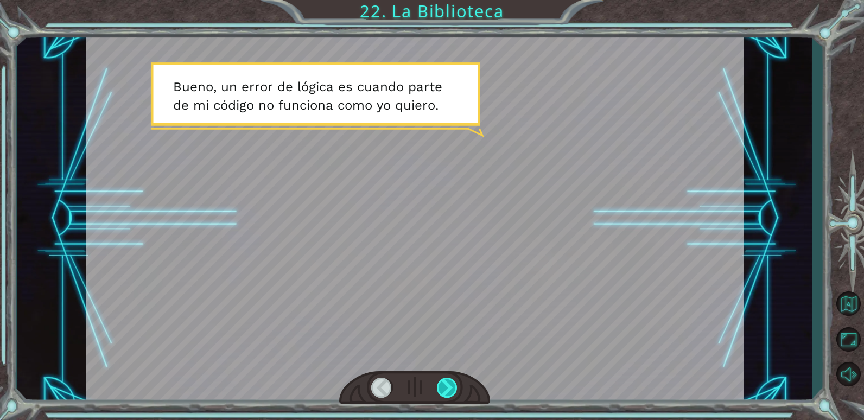
click at [446, 383] on div at bounding box center [447, 388] width 21 height 20
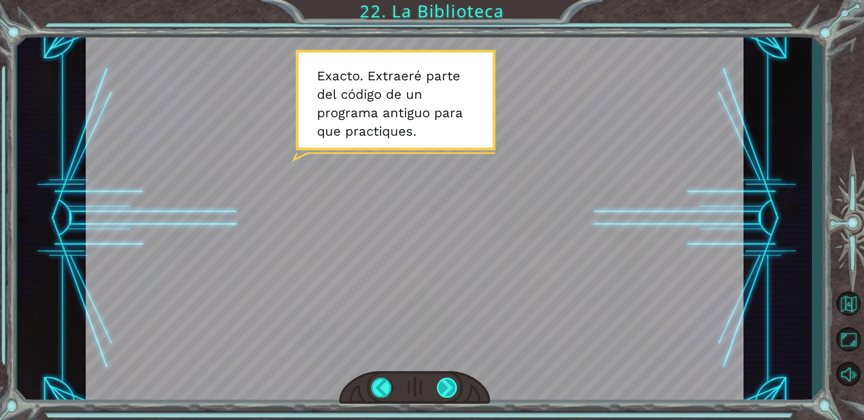
click at [439, 382] on div at bounding box center [447, 388] width 21 height 20
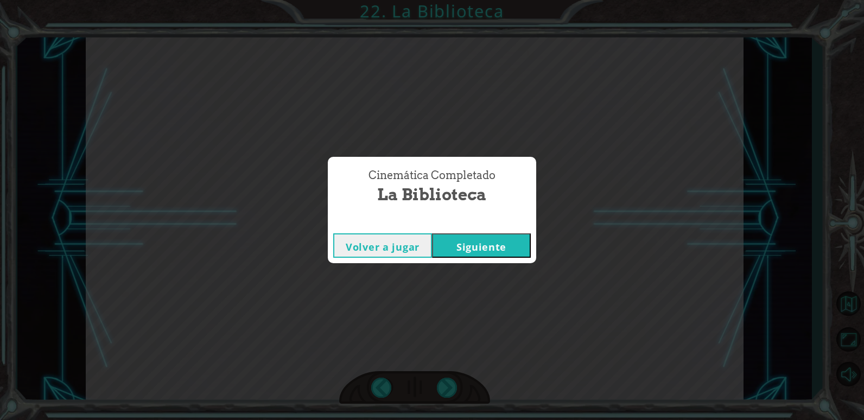
click at [483, 244] on button "Siguiente" at bounding box center [481, 245] width 99 height 24
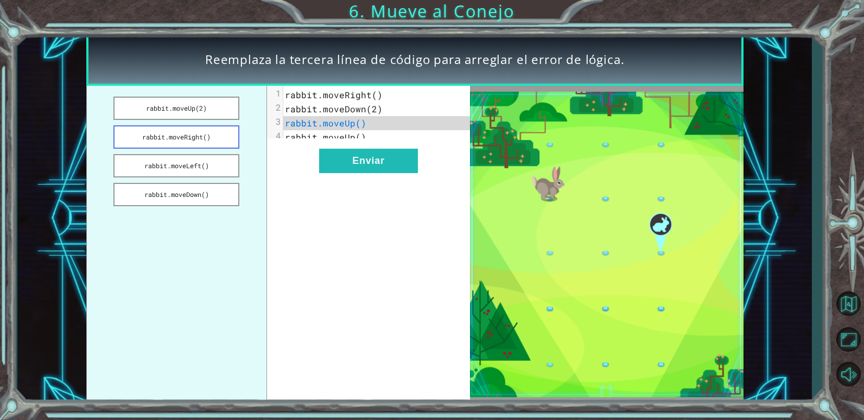
click at [183, 131] on button "rabbit.moveRight()" at bounding box center [176, 136] width 126 height 23
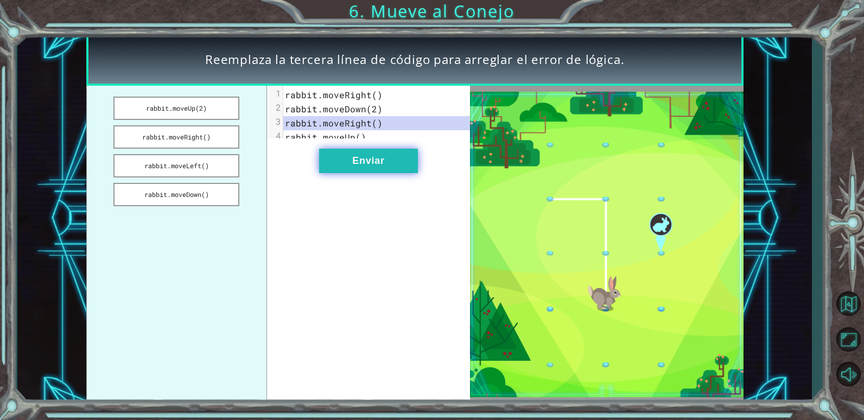
click at [396, 173] on button "Enviar" at bounding box center [368, 161] width 99 height 24
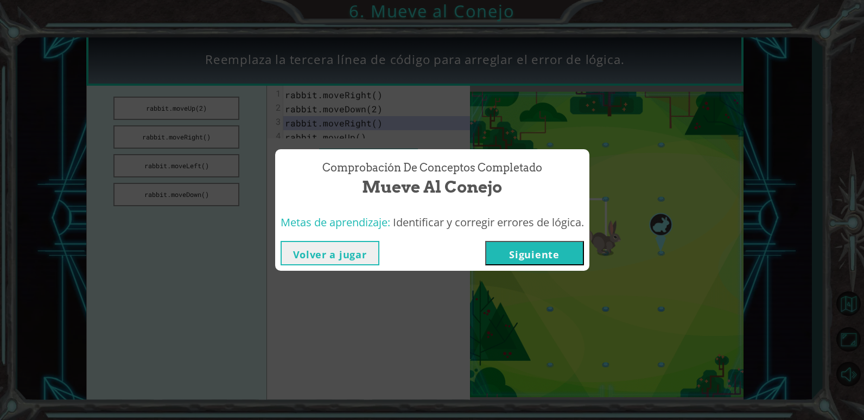
click at [490, 262] on button "Siguiente" at bounding box center [534, 253] width 99 height 24
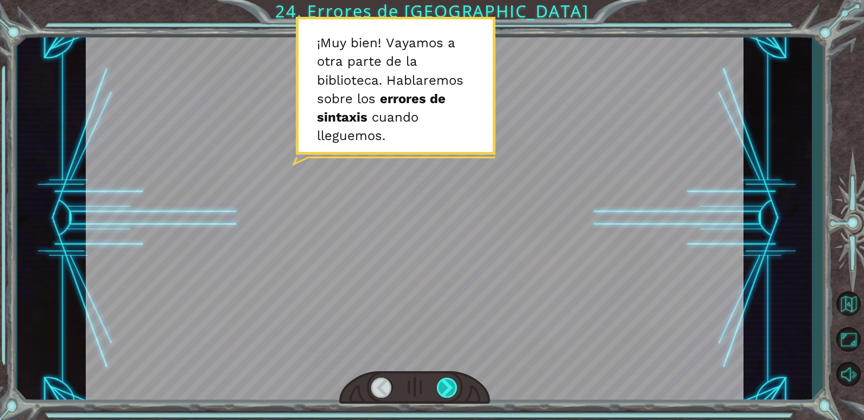
click at [453, 383] on div at bounding box center [447, 388] width 21 height 20
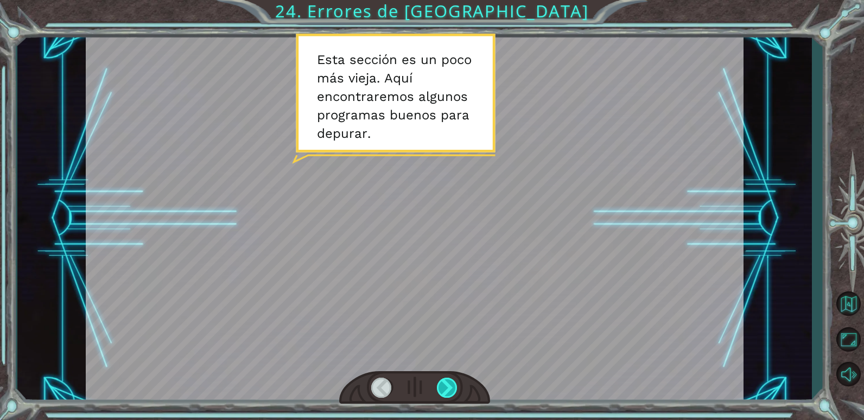
click at [453, 383] on div at bounding box center [447, 388] width 21 height 20
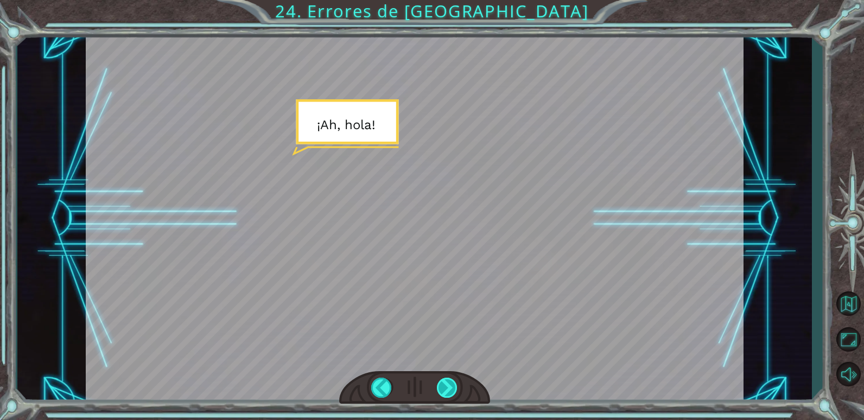
click at [453, 383] on div at bounding box center [447, 388] width 21 height 20
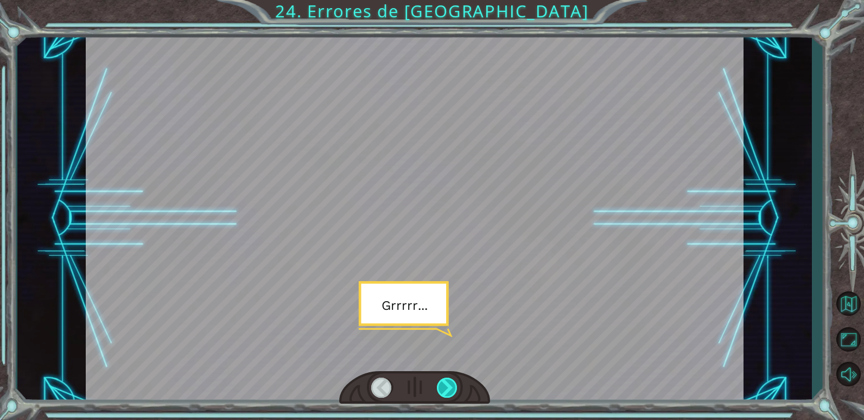
click at [453, 383] on div at bounding box center [447, 388] width 21 height 20
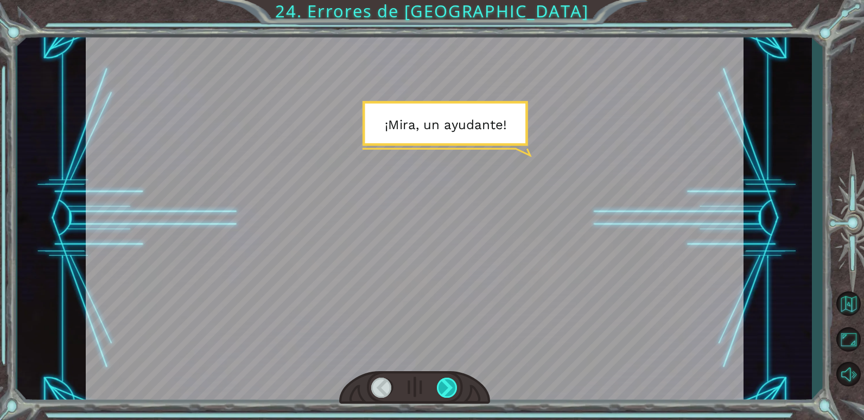
click at [453, 383] on div at bounding box center [447, 388] width 21 height 20
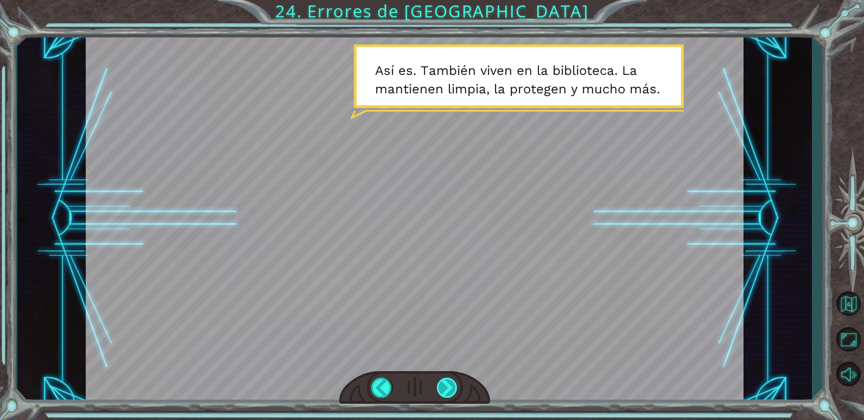
click at [453, 383] on div at bounding box center [447, 388] width 21 height 20
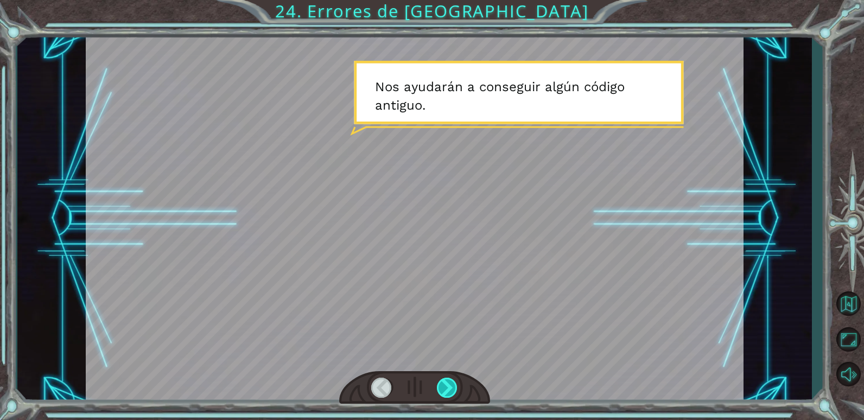
click at [453, 383] on div at bounding box center [447, 388] width 21 height 20
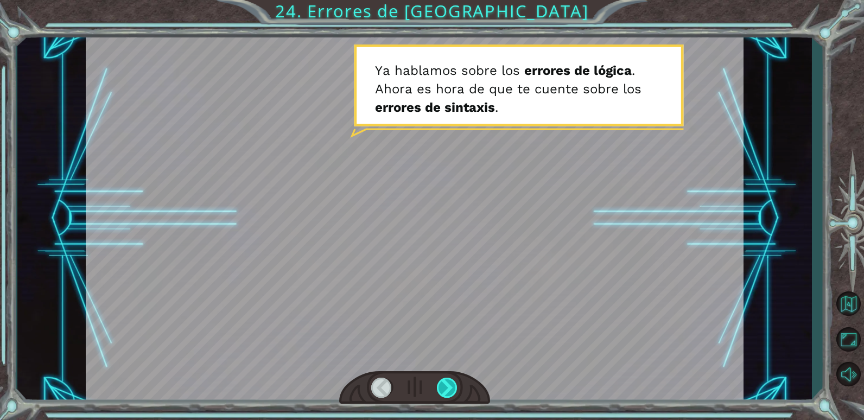
click at [453, 383] on div at bounding box center [447, 388] width 21 height 20
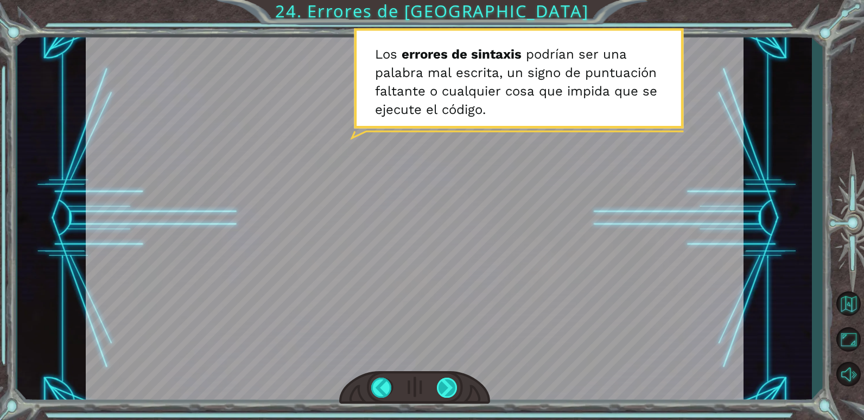
click at [453, 383] on div at bounding box center [447, 388] width 21 height 20
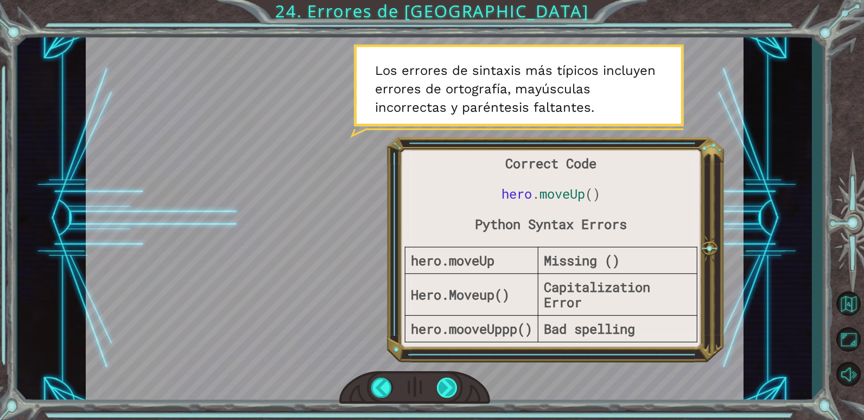
click at [453, 383] on div at bounding box center [447, 388] width 21 height 20
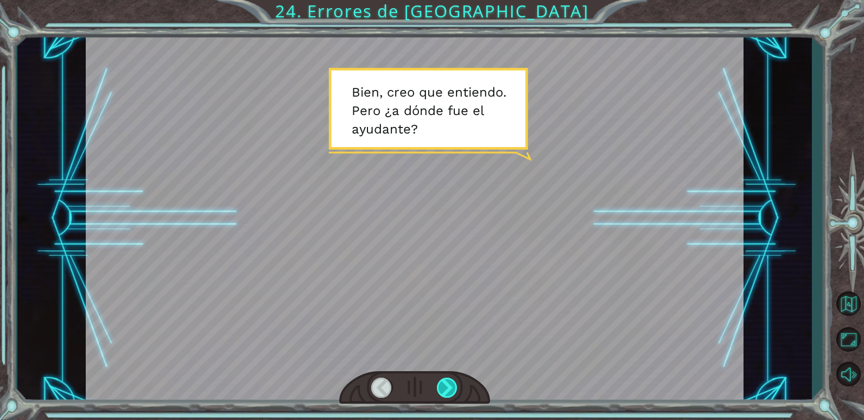
click at [455, 384] on div at bounding box center [447, 388] width 21 height 20
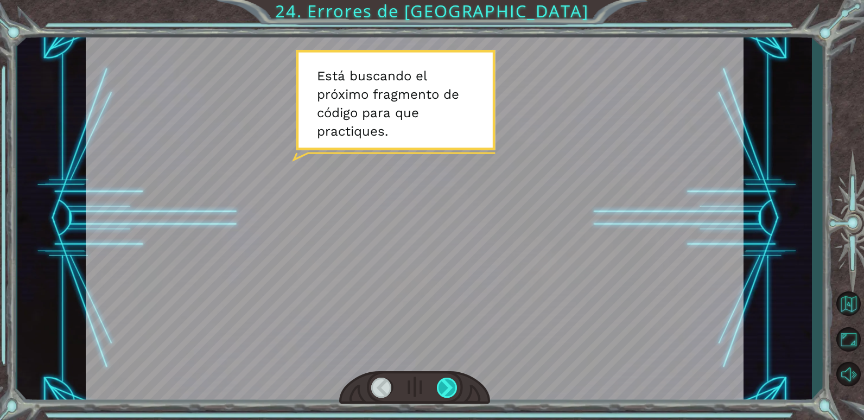
click at [455, 384] on div at bounding box center [447, 388] width 21 height 20
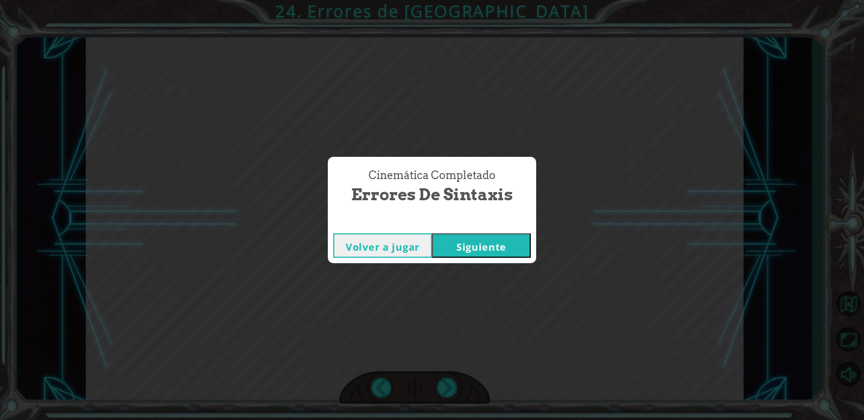
click at [467, 249] on button "Siguiente" at bounding box center [481, 245] width 99 height 24
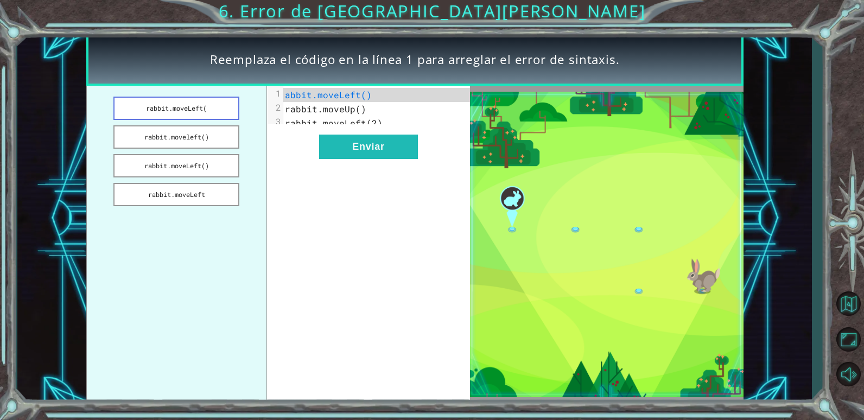
click at [220, 104] on button "rabbit.moveLeft(" at bounding box center [176, 108] width 126 height 23
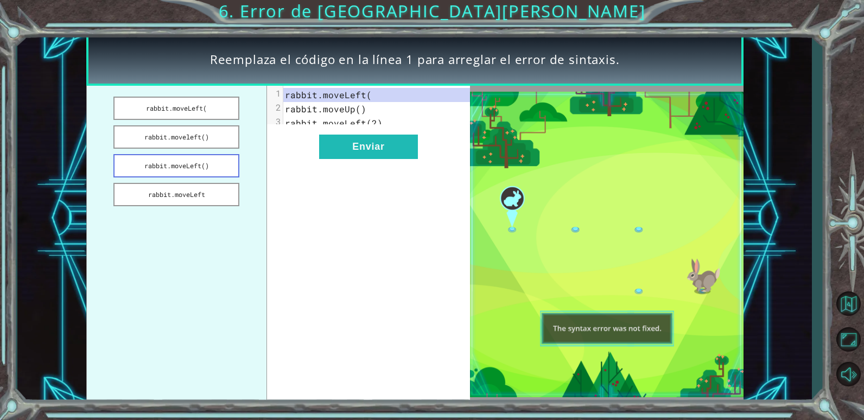
click at [214, 169] on button "rabbit.moveLeft()" at bounding box center [176, 165] width 126 height 23
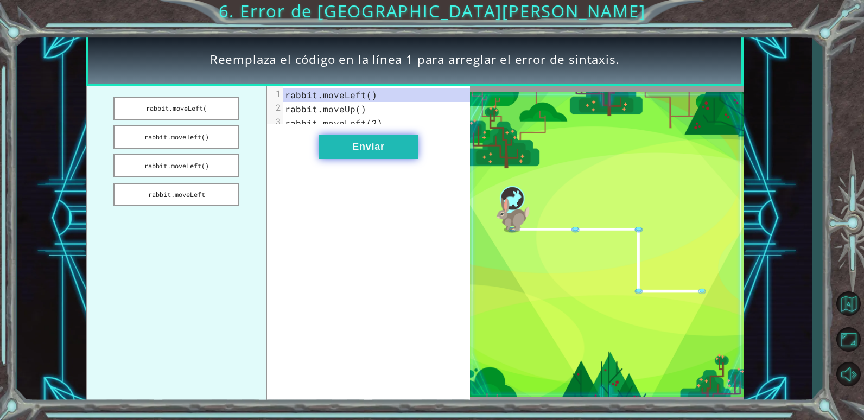
click at [356, 149] on button "Enviar" at bounding box center [368, 147] width 99 height 24
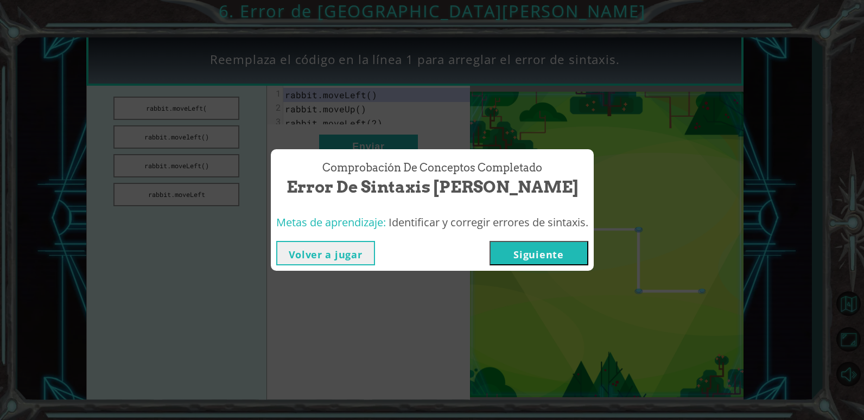
click at [579, 256] on button "Siguiente" at bounding box center [539, 253] width 99 height 24
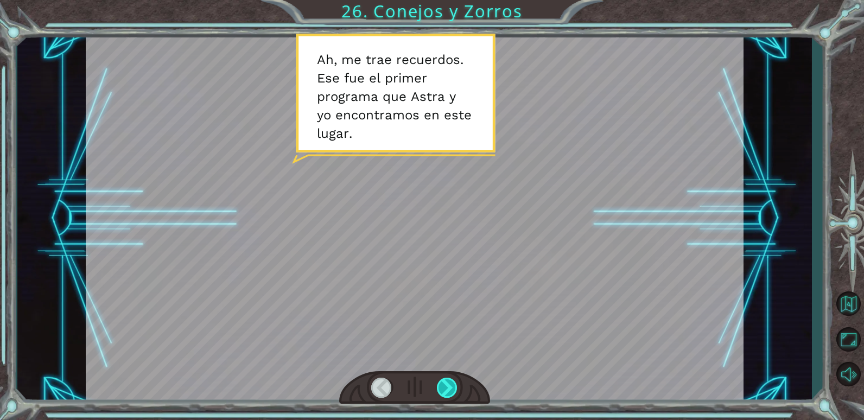
click at [454, 389] on div at bounding box center [447, 388] width 21 height 20
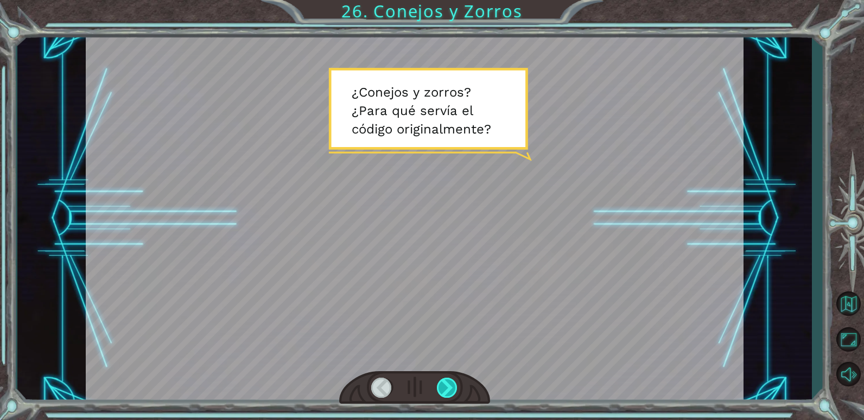
click at [454, 389] on div at bounding box center [447, 388] width 21 height 20
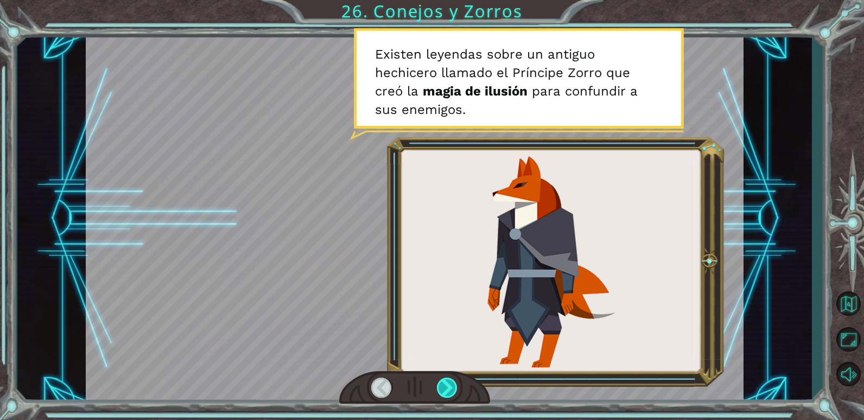
click at [454, 389] on div at bounding box center [447, 388] width 21 height 20
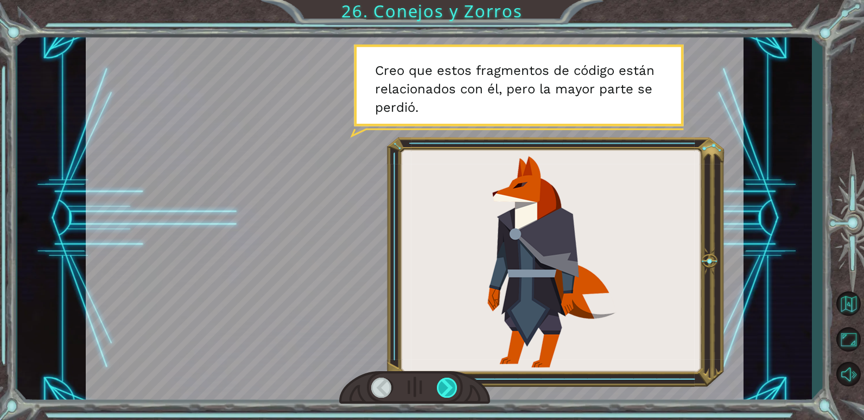
click at [454, 389] on div at bounding box center [447, 388] width 21 height 20
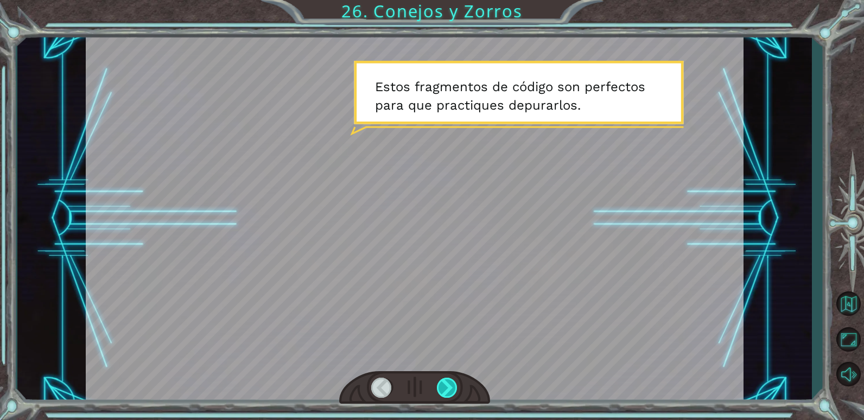
click at [454, 389] on div at bounding box center [447, 388] width 21 height 20
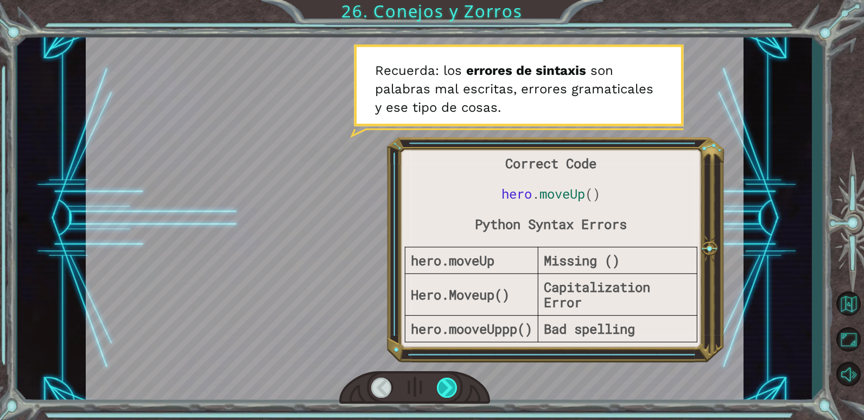
click at [454, 389] on div at bounding box center [447, 388] width 21 height 20
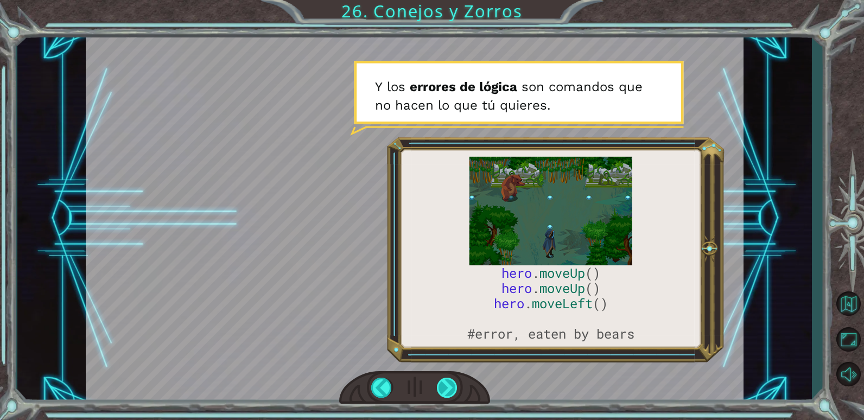
click at [454, 389] on div at bounding box center [447, 388] width 21 height 20
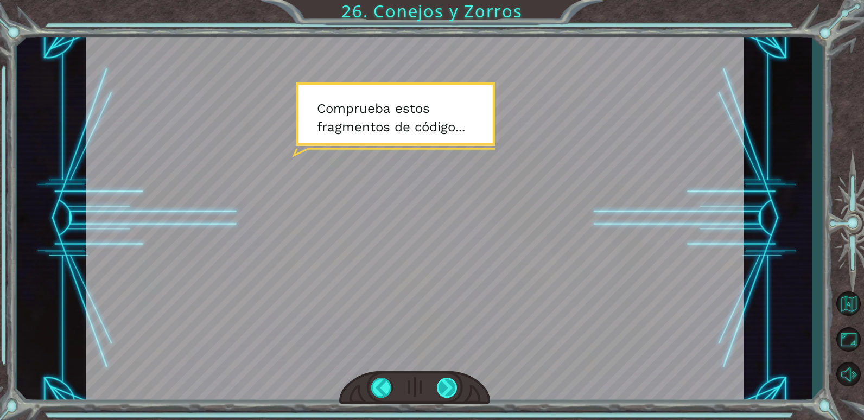
click at [455, 389] on div at bounding box center [447, 388] width 21 height 20
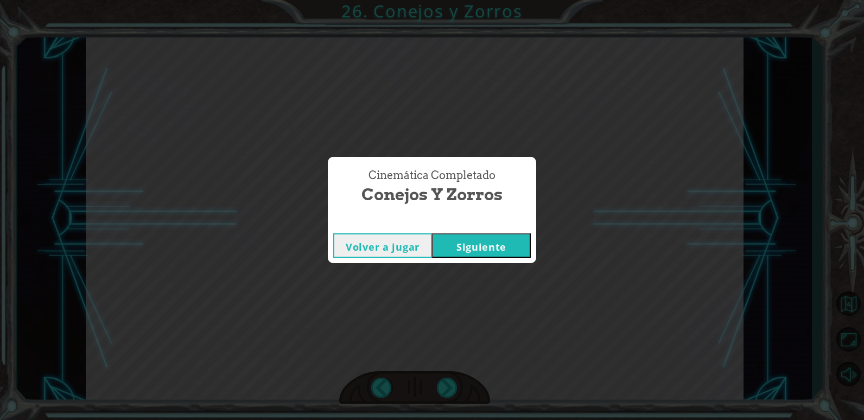
click at [475, 259] on div "Volver a jugar [GEOGRAPHIC_DATA]" at bounding box center [432, 245] width 208 height 35
click at [478, 246] on button "Siguiente" at bounding box center [481, 245] width 99 height 24
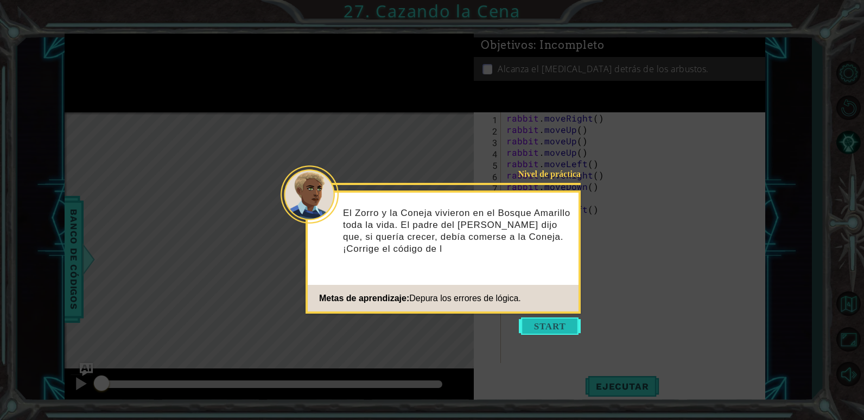
click at [528, 319] on button "Start" at bounding box center [550, 326] width 62 height 17
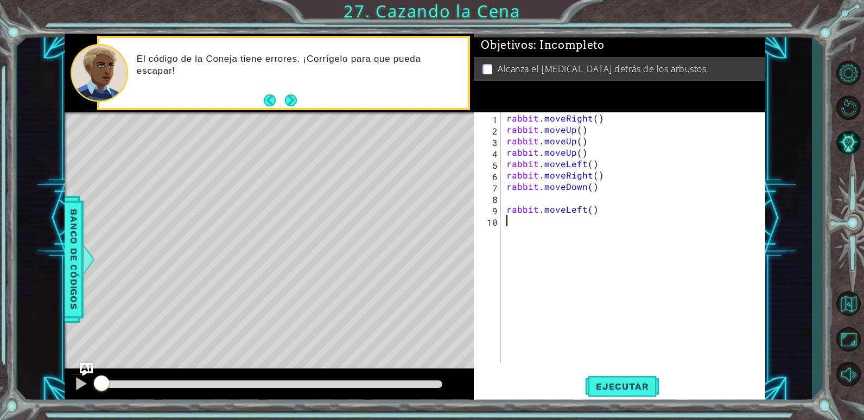
click at [640, 381] on span "Ejecutar" at bounding box center [622, 386] width 74 height 11
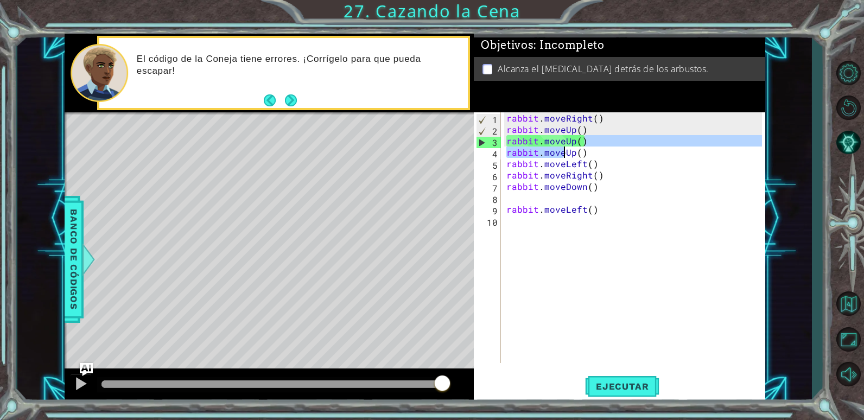
drag, startPoint x: 586, startPoint y: 143, endPoint x: 570, endPoint y: 154, distance: 19.6
click at [568, 154] on div "rabbit . moveRight ( ) rabbit . moveUp ( ) rabbit . moveUp ( ) rabbit . moveUp …" at bounding box center [635, 249] width 263 height 274
type textarea "rabbit.moveUp() rabbit.moveUp()"
click at [577, 255] on div "rabbit . moveRight ( ) rabbit . moveUp ( ) rabbit . moveUp ( ) rabbit . moveUp …" at bounding box center [635, 249] width 263 height 274
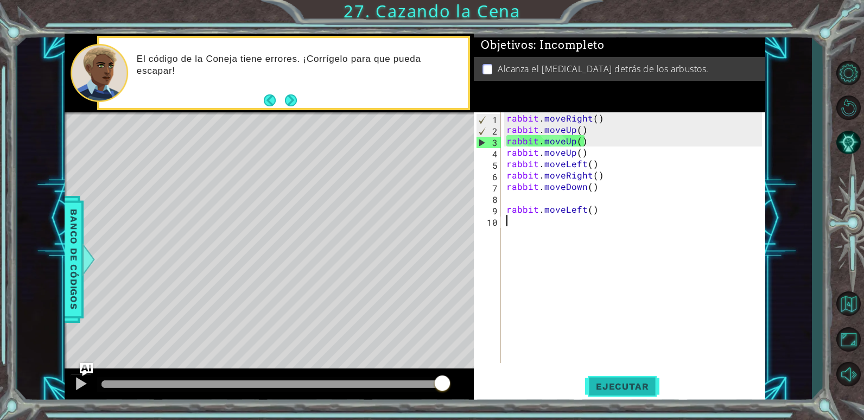
click at [604, 375] on button "Ejecutar" at bounding box center [622, 386] width 74 height 29
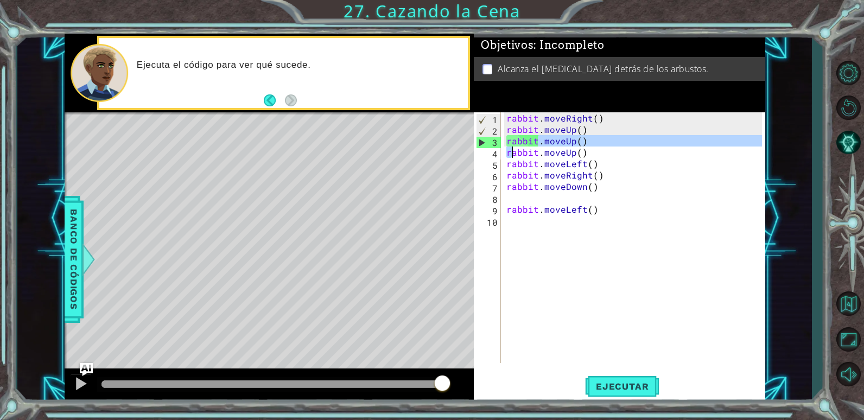
drag, startPoint x: 593, startPoint y: 131, endPoint x: 508, endPoint y: 179, distance: 98.5
click at [509, 174] on div "rabbit . moveRight ( ) rabbit . moveUp ( ) rabbit . moveUp ( ) rabbit . moveUp …" at bounding box center [635, 249] width 263 height 274
type textarea "rabbit.moveLeft() rabbit.moveRight()"
click at [530, 251] on div "rabbit . moveRight ( ) rabbit . moveUp ( ) rabbit . moveUp ( ) rabbit . moveUp …" at bounding box center [635, 249] width 263 height 274
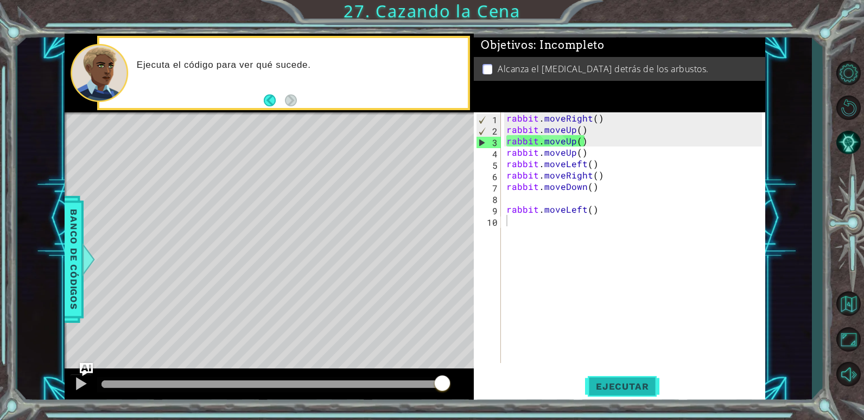
click at [603, 391] on span "Ejecutar" at bounding box center [622, 386] width 74 height 11
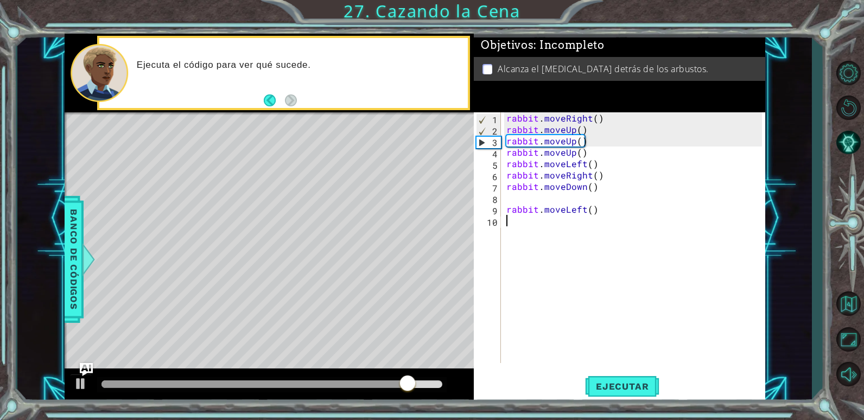
click at [593, 121] on div "rabbit . moveRight ( ) rabbit . moveUp ( ) rabbit . moveUp ( ) rabbit . moveUp …" at bounding box center [635, 249] width 263 height 274
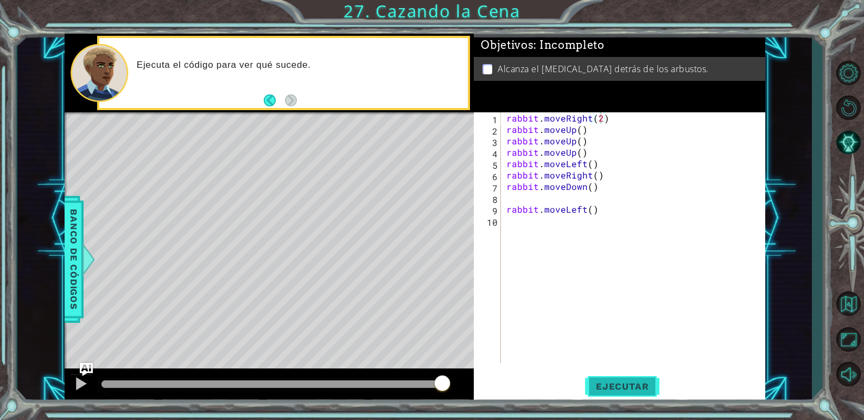
click at [624, 374] on button "Ejecutar" at bounding box center [622, 386] width 74 height 29
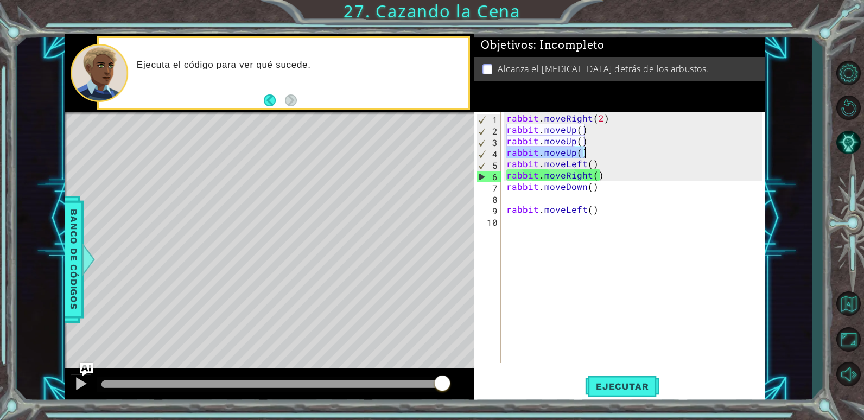
drag, startPoint x: 507, startPoint y: 152, endPoint x: 600, endPoint y: 151, distance: 92.9
click at [600, 151] on div "rabbit . moveRight ( 2 ) rabbit . moveUp ( ) rabbit . moveUp ( ) rabbit . moveU…" at bounding box center [635, 249] width 263 height 274
type textarea "rabbit.moveUp()"
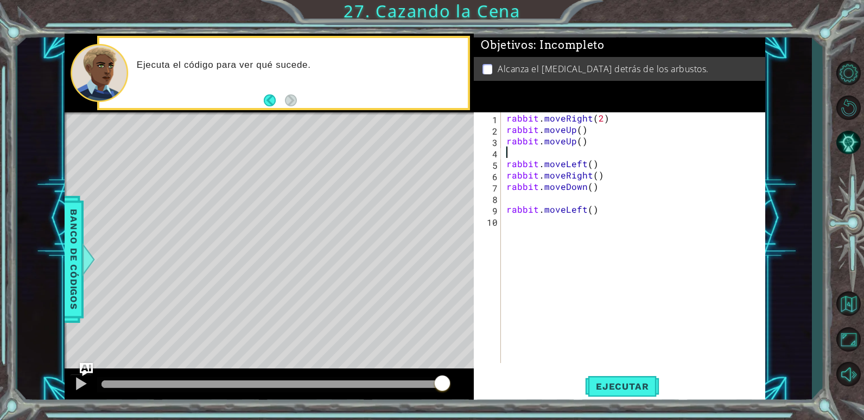
scroll to position [0, 0]
click at [505, 168] on div "rabbit . moveRight ( 2 ) rabbit . moveUp ( ) rabbit . moveUp ( ) rabbit . moveL…" at bounding box center [635, 249] width 263 height 274
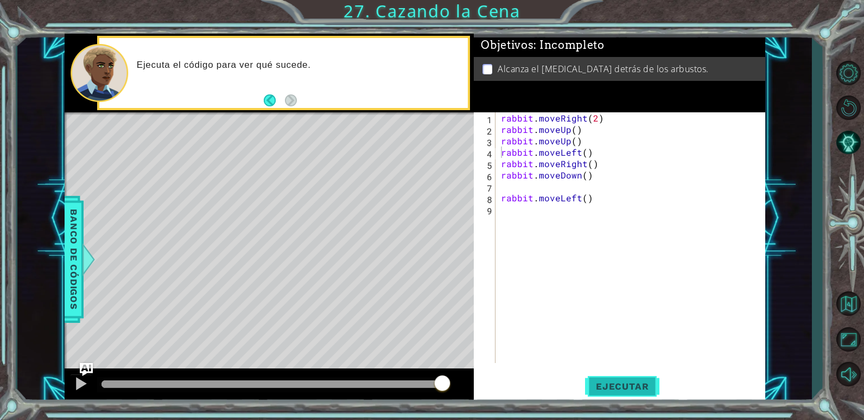
click at [597, 373] on button "Ejecutar" at bounding box center [622, 386] width 74 height 29
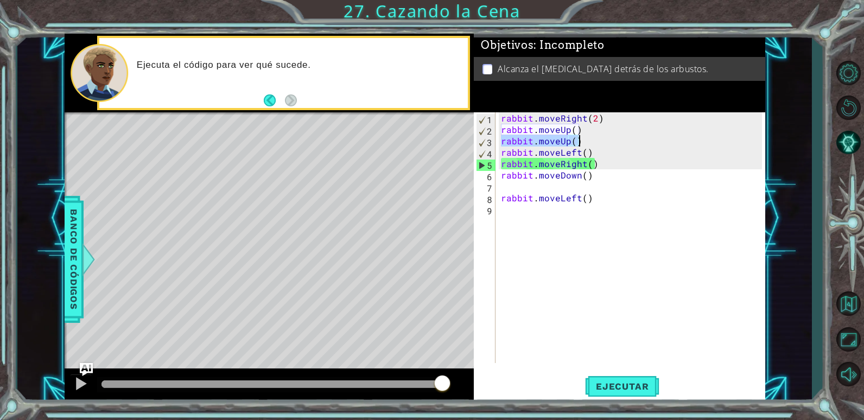
drag, startPoint x: 501, startPoint y: 141, endPoint x: 582, endPoint y: 137, distance: 81.5
click at [582, 137] on div "rabbit . moveRight ( 2 ) rabbit . moveUp ( ) rabbit . moveUp ( ) rabbit . moveL…" at bounding box center [633, 249] width 269 height 274
type textarea "rabbit.moveUp()"
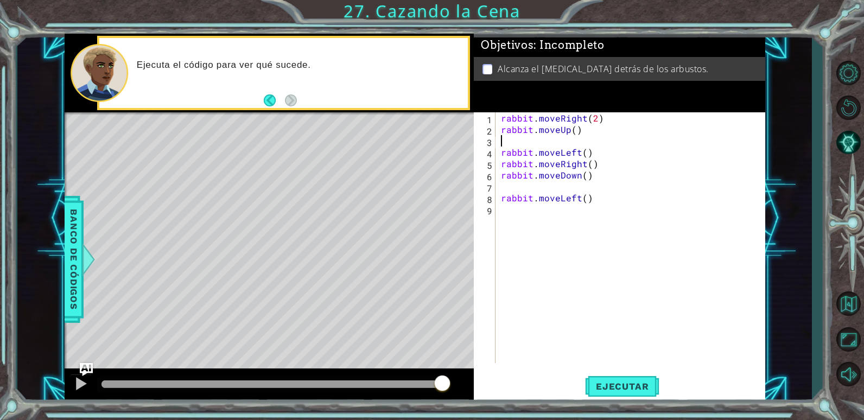
click at [499, 153] on div "rabbit . moveRight ( 2 ) rabbit . moveUp ( ) rabbit . moveLeft ( ) rabbit . mov…" at bounding box center [630, 237] width 263 height 251
click at [572, 134] on div "rabbit . moveRight ( 2 ) rabbit . moveUp ( ) rabbit . moveLeft ( ) rabbit . mov…" at bounding box center [633, 249] width 269 height 274
click at [584, 141] on div "rabbit . moveRight ( 2 ) rabbit . moveUp ( 2 ) rabbit . moveLeft ( ) rabbit . m…" at bounding box center [633, 249] width 269 height 274
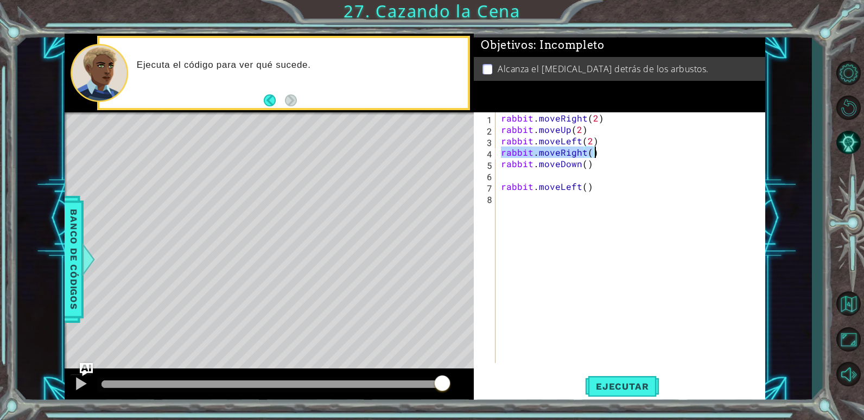
drag, startPoint x: 502, startPoint y: 155, endPoint x: 605, endPoint y: 156, distance: 103.7
click at [605, 156] on div "rabbit . moveRight ( 2 ) rabbit . moveUp ( 2 ) rabbit . moveLeft ( 2 ) rabbit .…" at bounding box center [633, 249] width 269 height 274
type textarea "rabbit.moveRight()"
click at [502, 165] on div "rabbit . moveRight ( 2 ) rabbit . moveUp ( 2 ) rabbit . moveLeft ( 2 ) rabbit .…" at bounding box center [633, 249] width 269 height 274
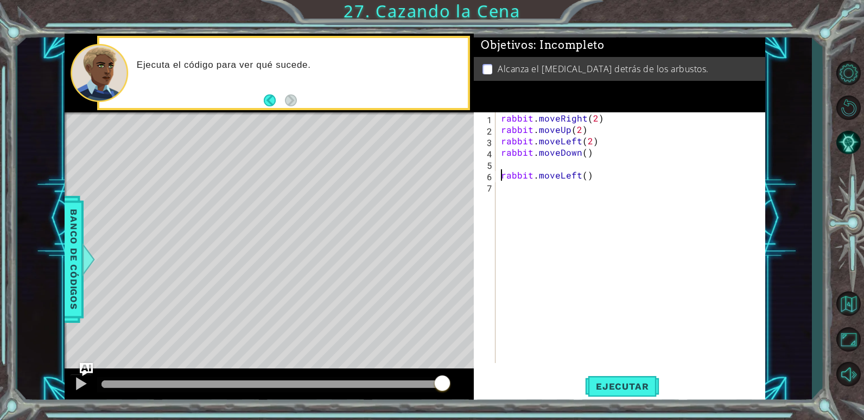
click at [500, 177] on div "rabbit . moveRight ( 2 ) rabbit . moveUp ( 2 ) rabbit . moveLeft ( 2 ) rabbit .…" at bounding box center [633, 249] width 269 height 274
type textarea "rabbit.moveLeft()"
click at [605, 387] on span "Ejecutar" at bounding box center [622, 386] width 74 height 11
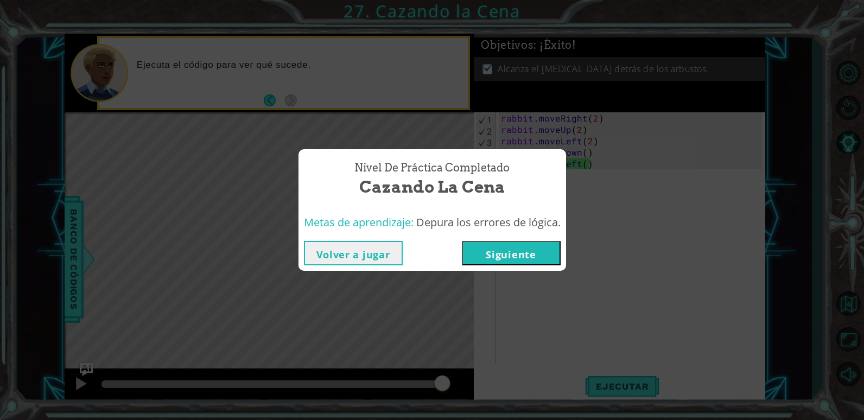
click at [542, 249] on button "Siguiente" at bounding box center [511, 253] width 99 height 24
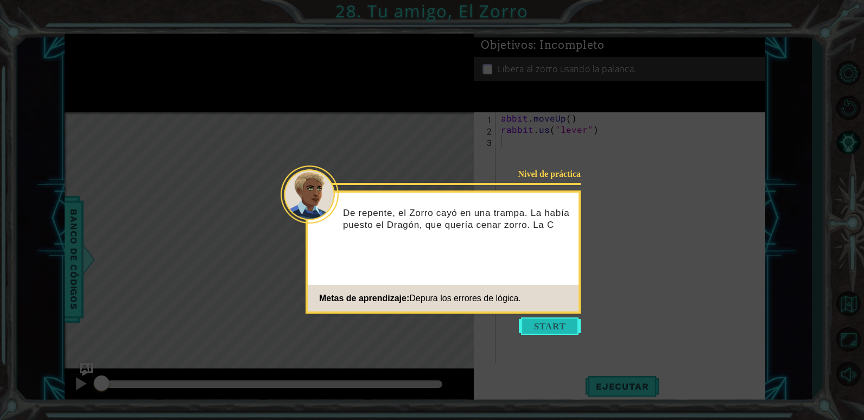
click at [553, 324] on button "Start" at bounding box center [550, 326] width 62 height 17
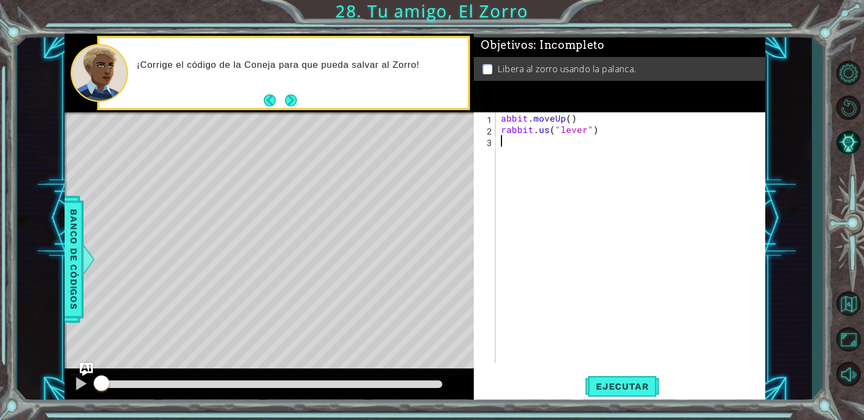
click at [549, 131] on div "abbit . moveUp ( ) rabbit . us ( "lever" )" at bounding box center [633, 249] width 269 height 274
click at [501, 120] on div "abbit . moveUp ( ) rabbit . use ( "lever" )" at bounding box center [633, 249] width 269 height 274
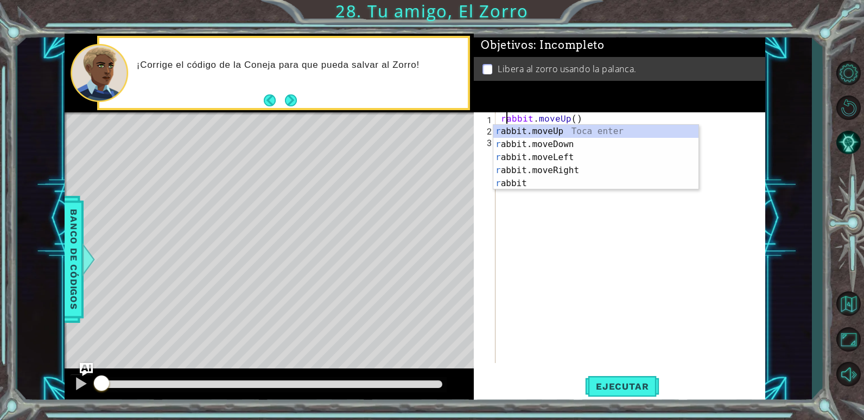
scroll to position [0, 1]
click at [524, 132] on div "r abbit.moveUp Toca enter r abbit.moveDown Toca enter r abbit.moveLeft Toca ent…" at bounding box center [596, 170] width 205 height 91
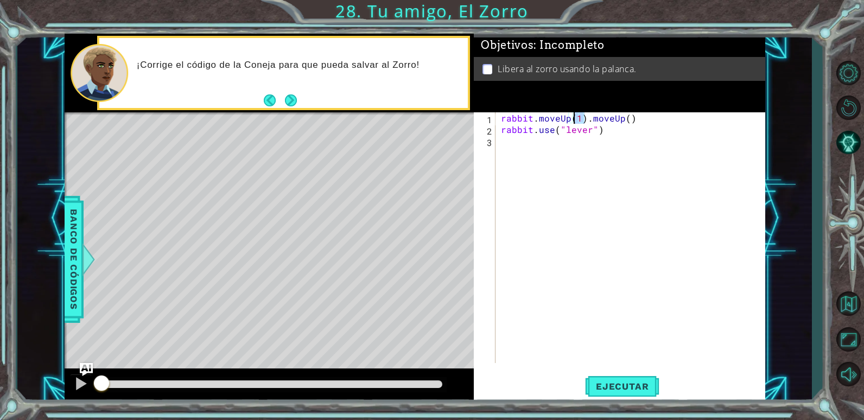
drag, startPoint x: 585, startPoint y: 118, endPoint x: 573, endPoint y: 114, distance: 12.5
click at [573, 114] on div "rabbit . moveUp ( 1 ) . moveUp ( ) rabbit . use ( "lever" )" at bounding box center [633, 249] width 269 height 274
click at [606, 117] on div "rabbit . moveUp . moveUp ( ) rabbit . use ( "lever" )" at bounding box center [633, 249] width 269 height 274
type textarea "rabbit.moveUp()"
click at [622, 187] on div "rabbit . moveUp ( ) rabbit . use ( "lever" )" at bounding box center [633, 249] width 269 height 274
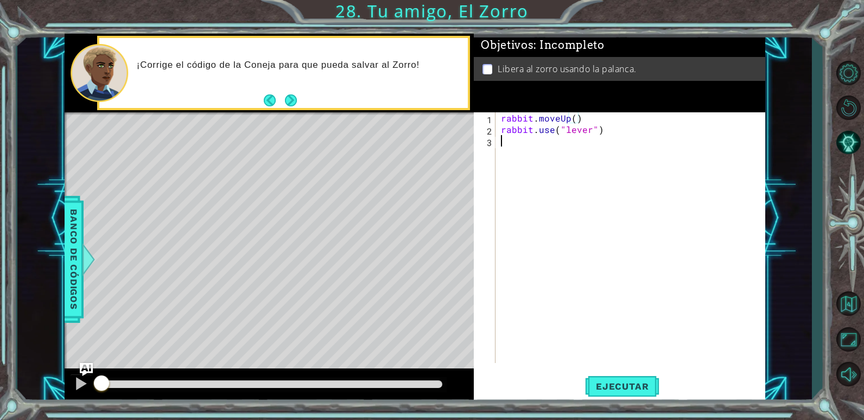
scroll to position [0, 0]
click at [613, 383] on span "Ejecutar" at bounding box center [622, 386] width 74 height 11
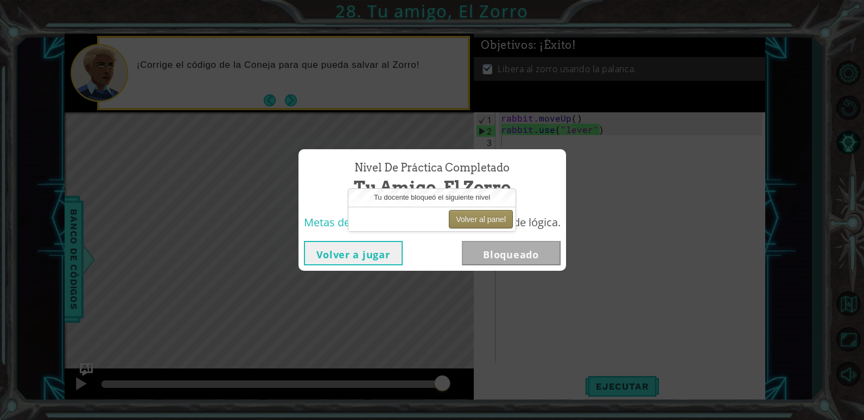
click at [502, 219] on button "Volver al panel" at bounding box center [481, 219] width 64 height 18
